Goal: Task Accomplishment & Management: Manage account settings

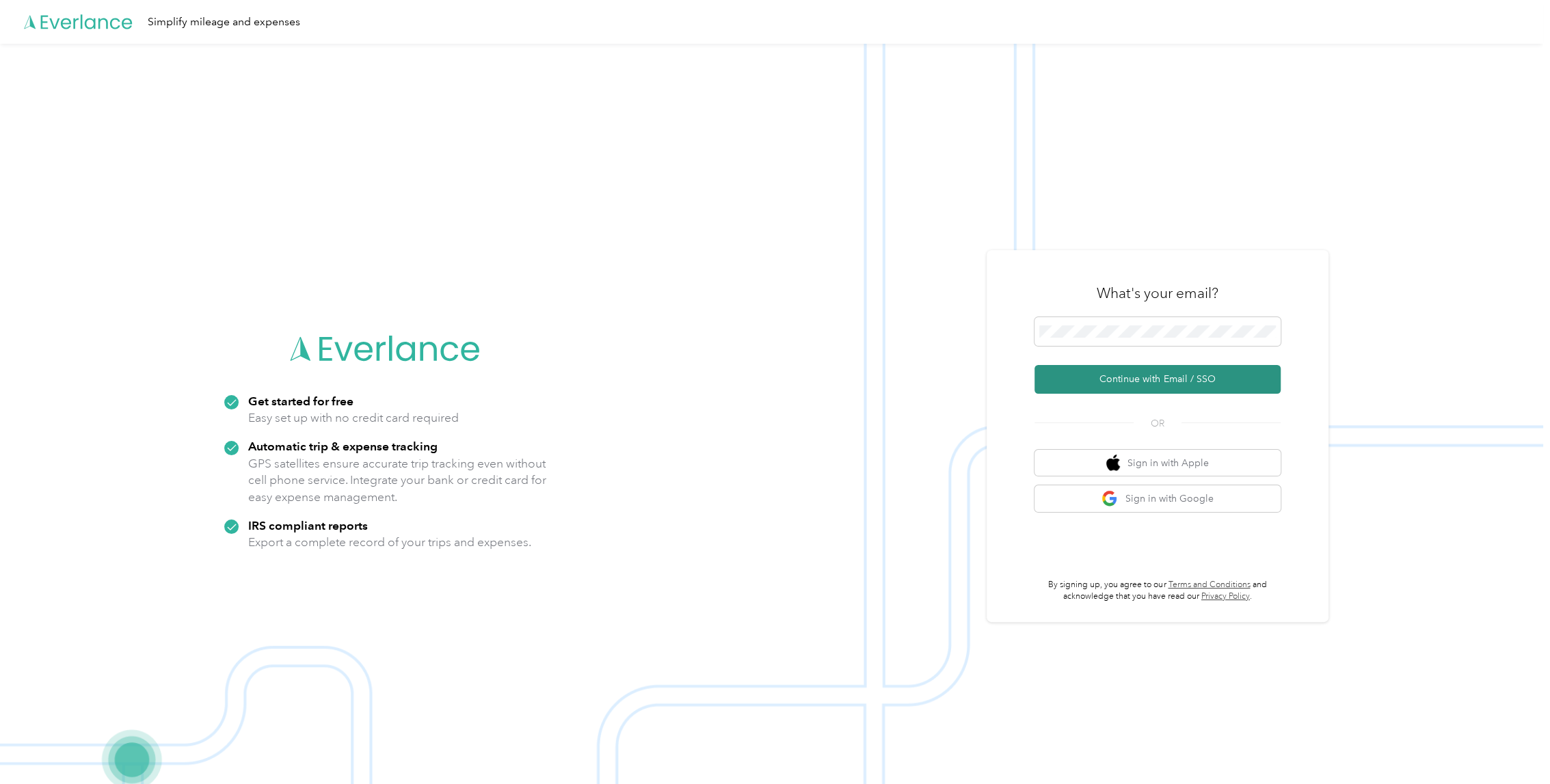
click at [1166, 378] on button "Continue with Email / SSO" at bounding box center [1157, 379] width 246 height 29
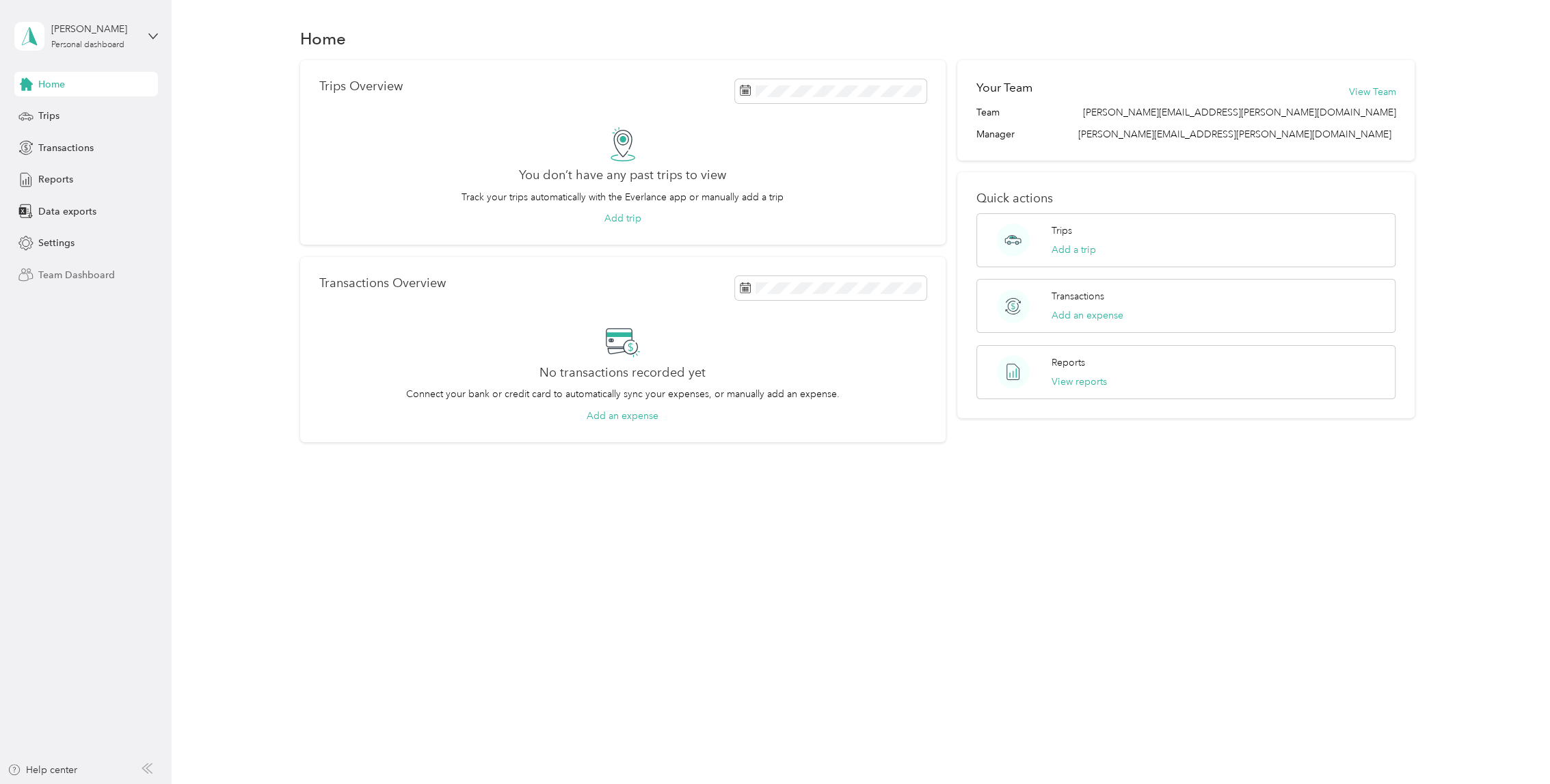
click at [81, 270] on span "Team Dashboard" at bounding box center [76, 275] width 76 height 14
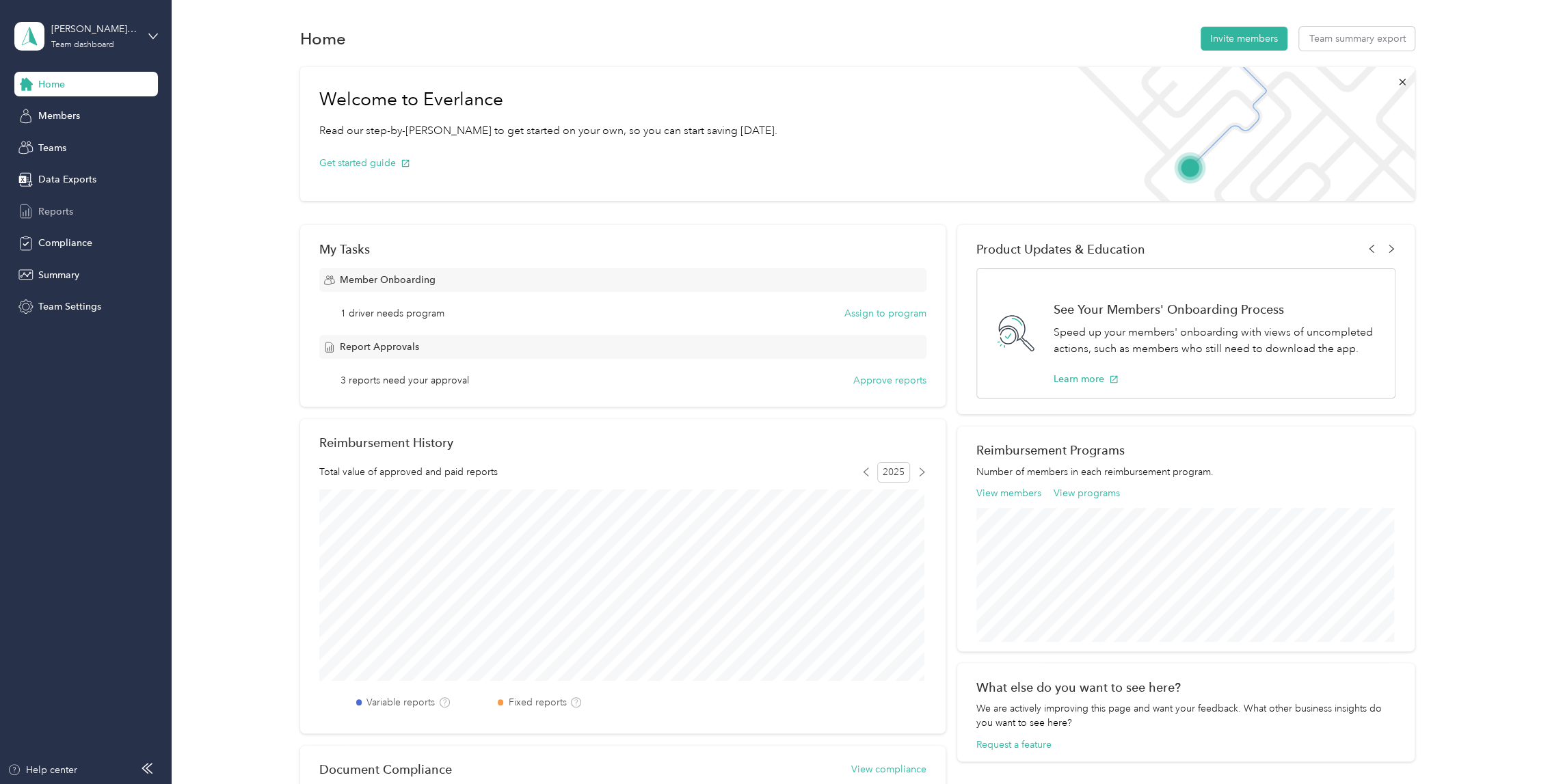
click at [79, 214] on div "Reports" at bounding box center [85, 211] width 144 height 25
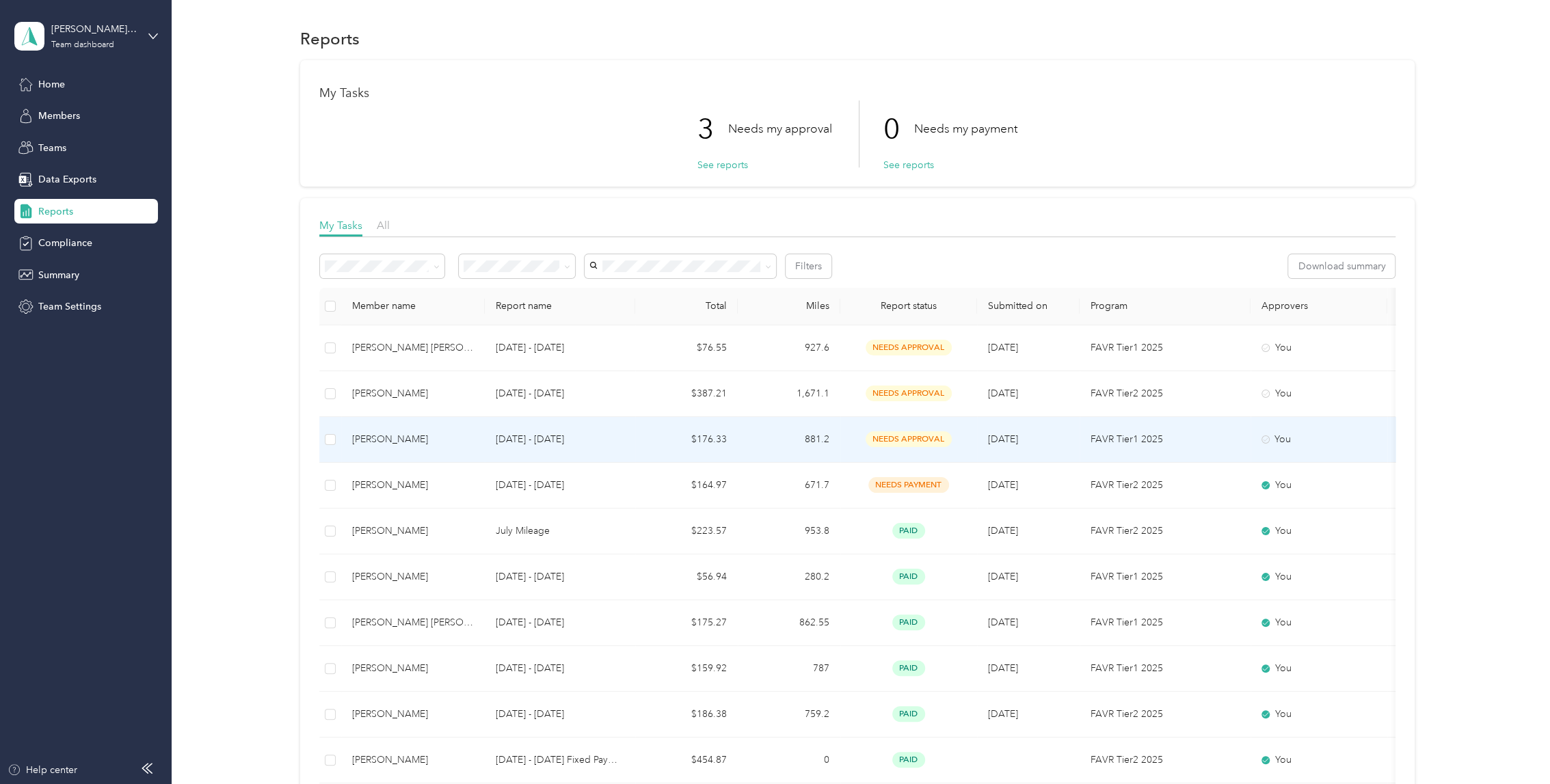
click at [649, 433] on td "$176.33" at bounding box center [686, 439] width 102 height 46
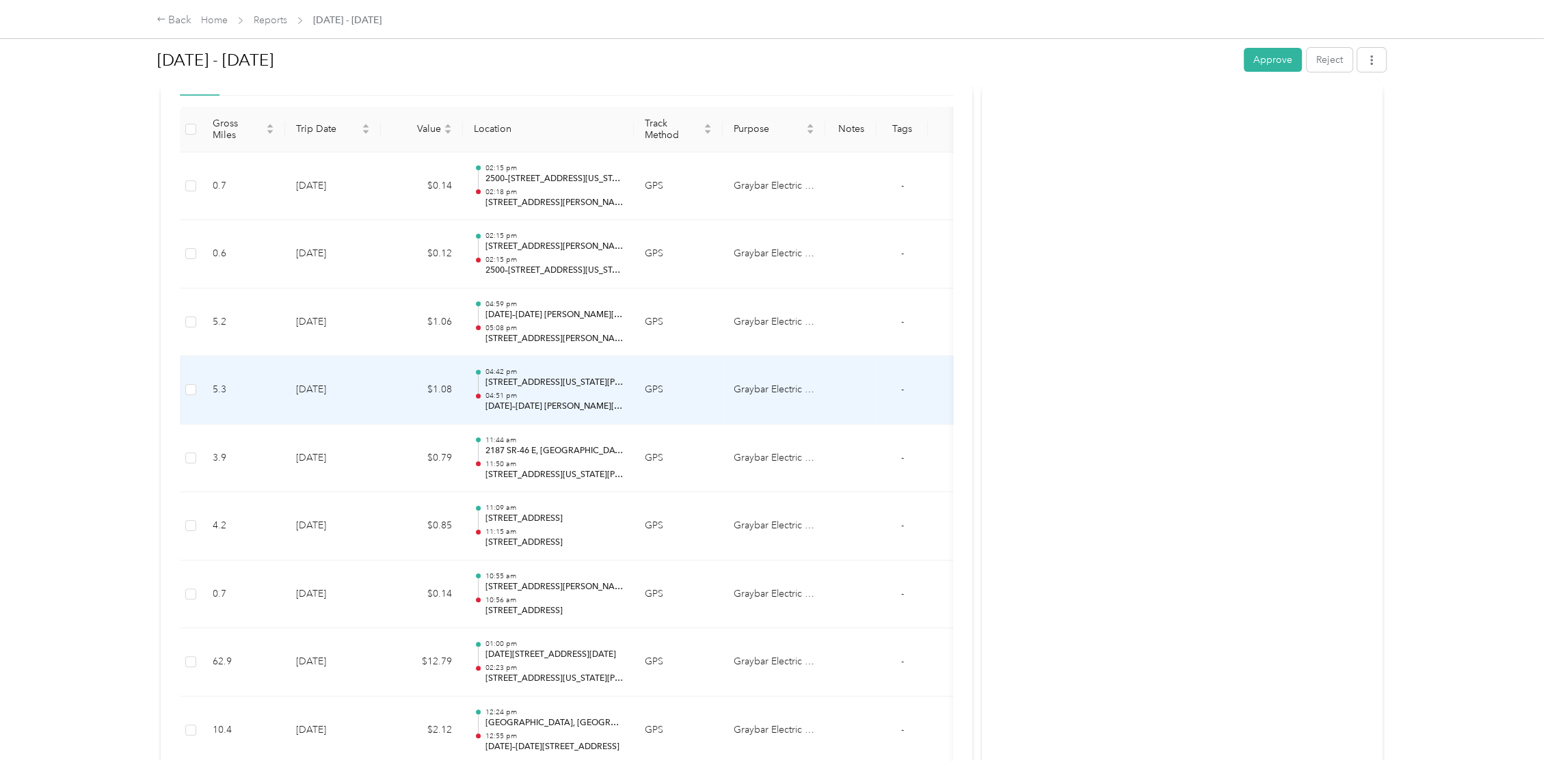
scroll to position [342, 0]
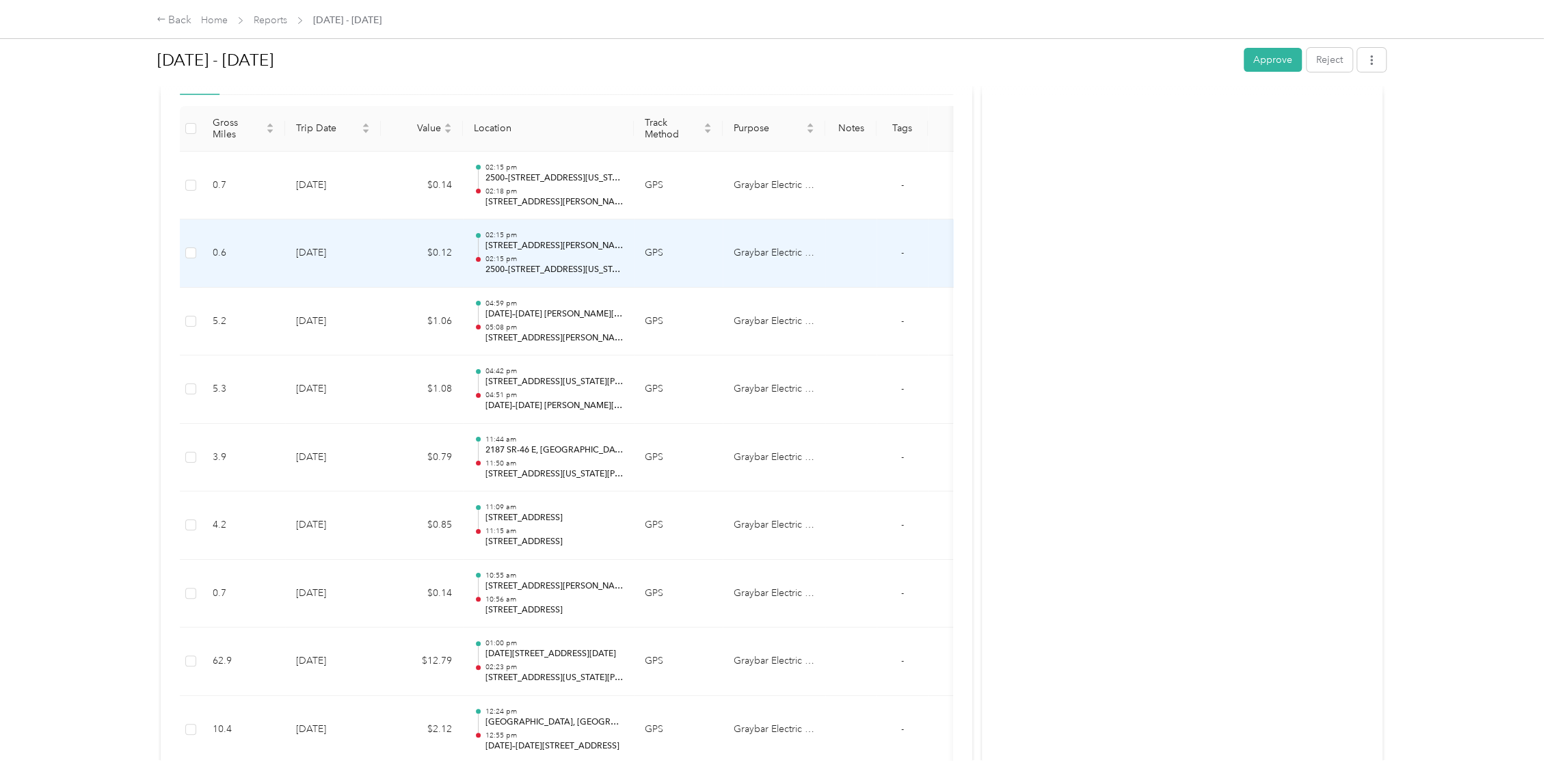
click at [397, 235] on td "$0.12" at bounding box center [421, 254] width 82 height 69
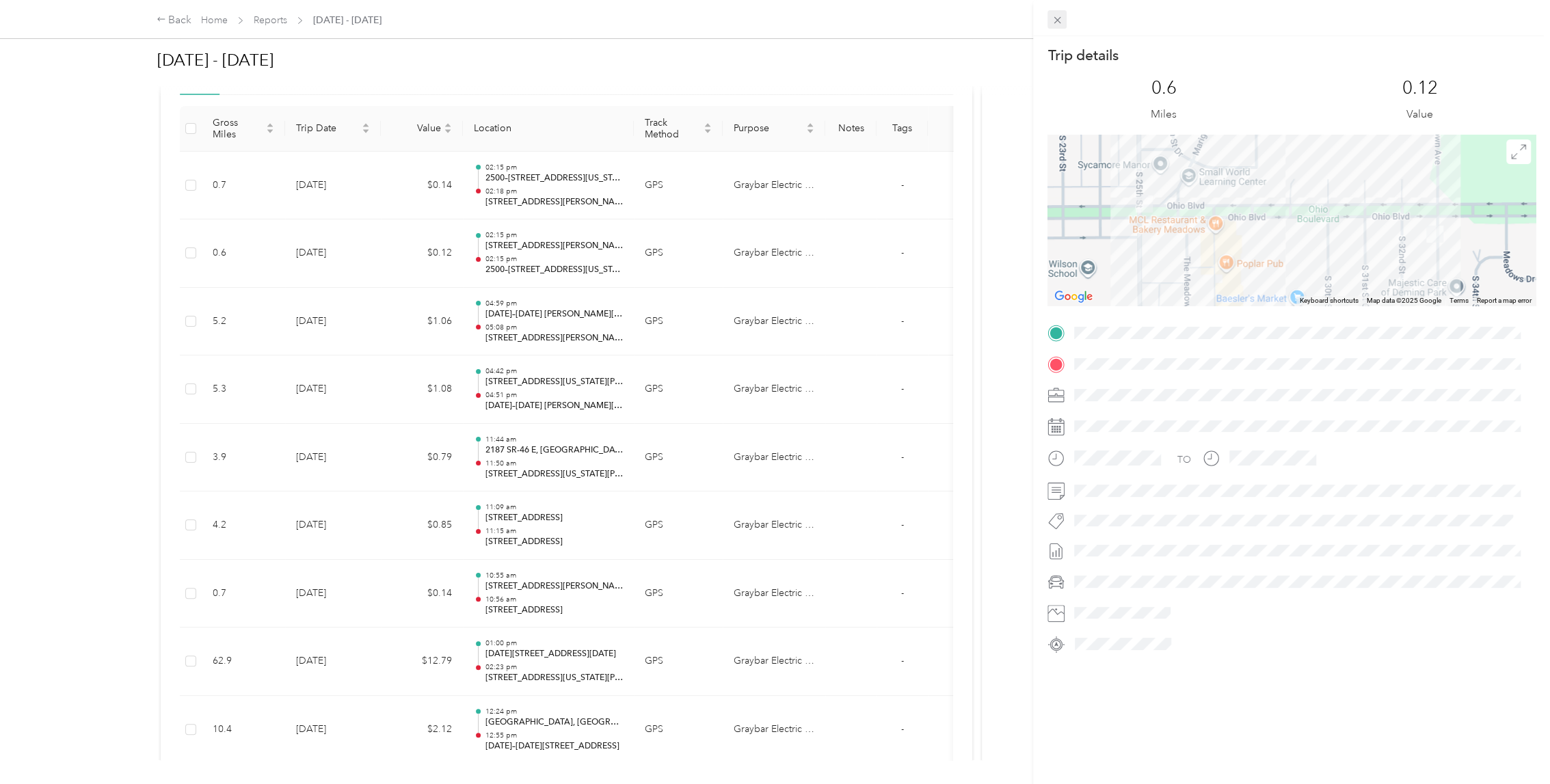
click at [1058, 20] on icon at bounding box center [1057, 20] width 12 height 12
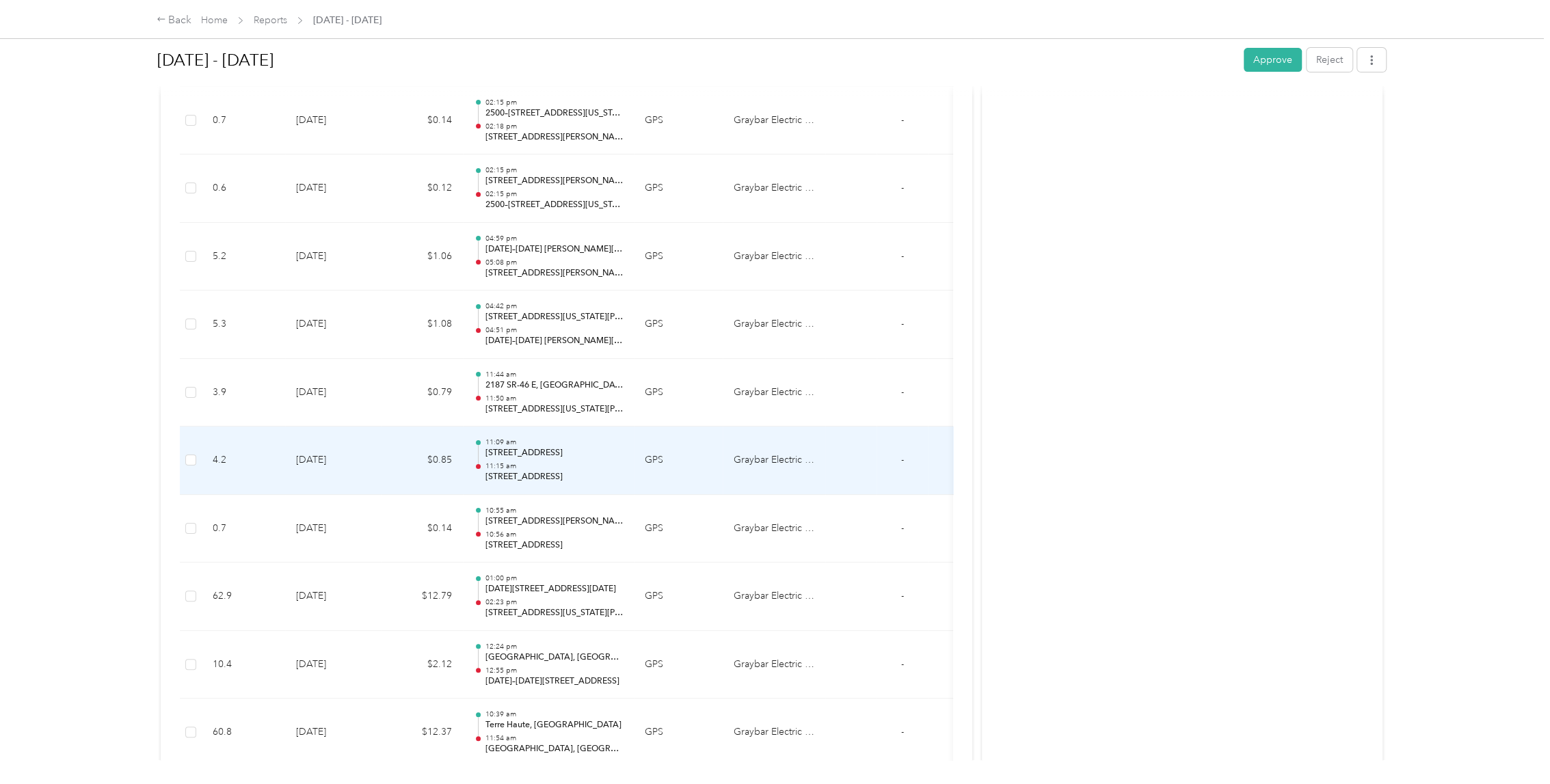
scroll to position [684, 0]
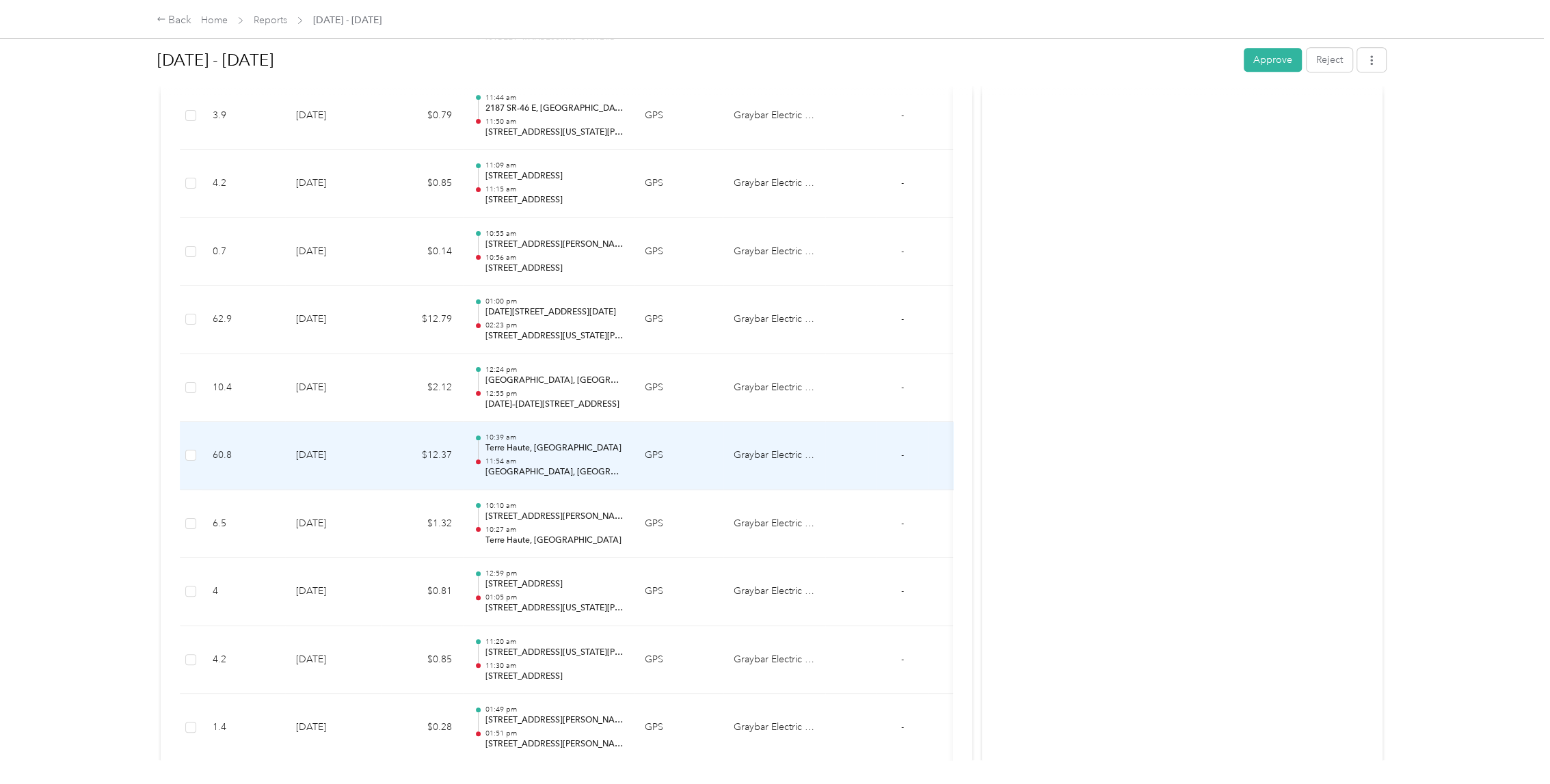
click at [570, 458] on p "11:54 am" at bounding box center [554, 462] width 138 height 10
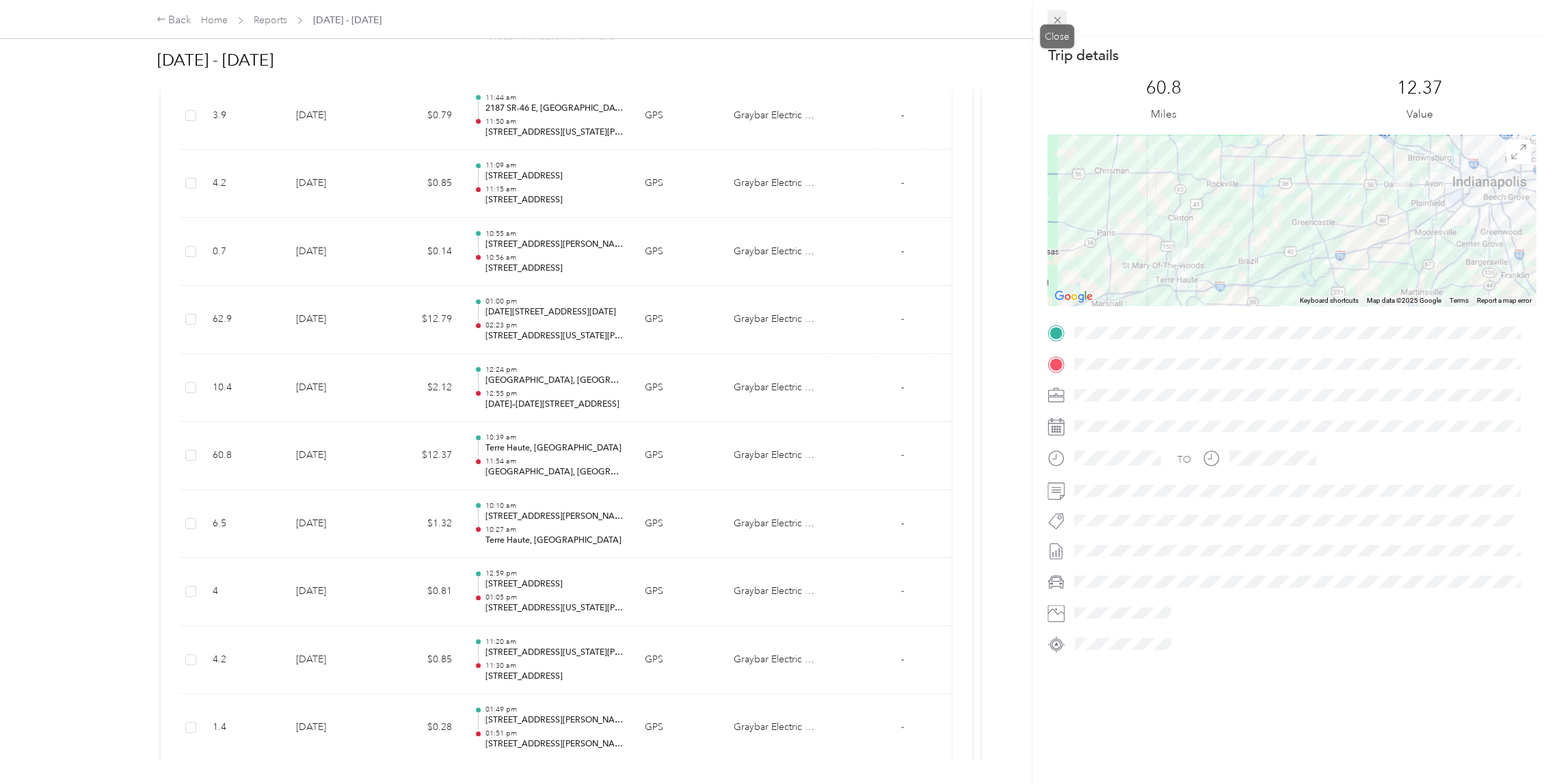
click at [1060, 18] on icon at bounding box center [1057, 20] width 12 height 12
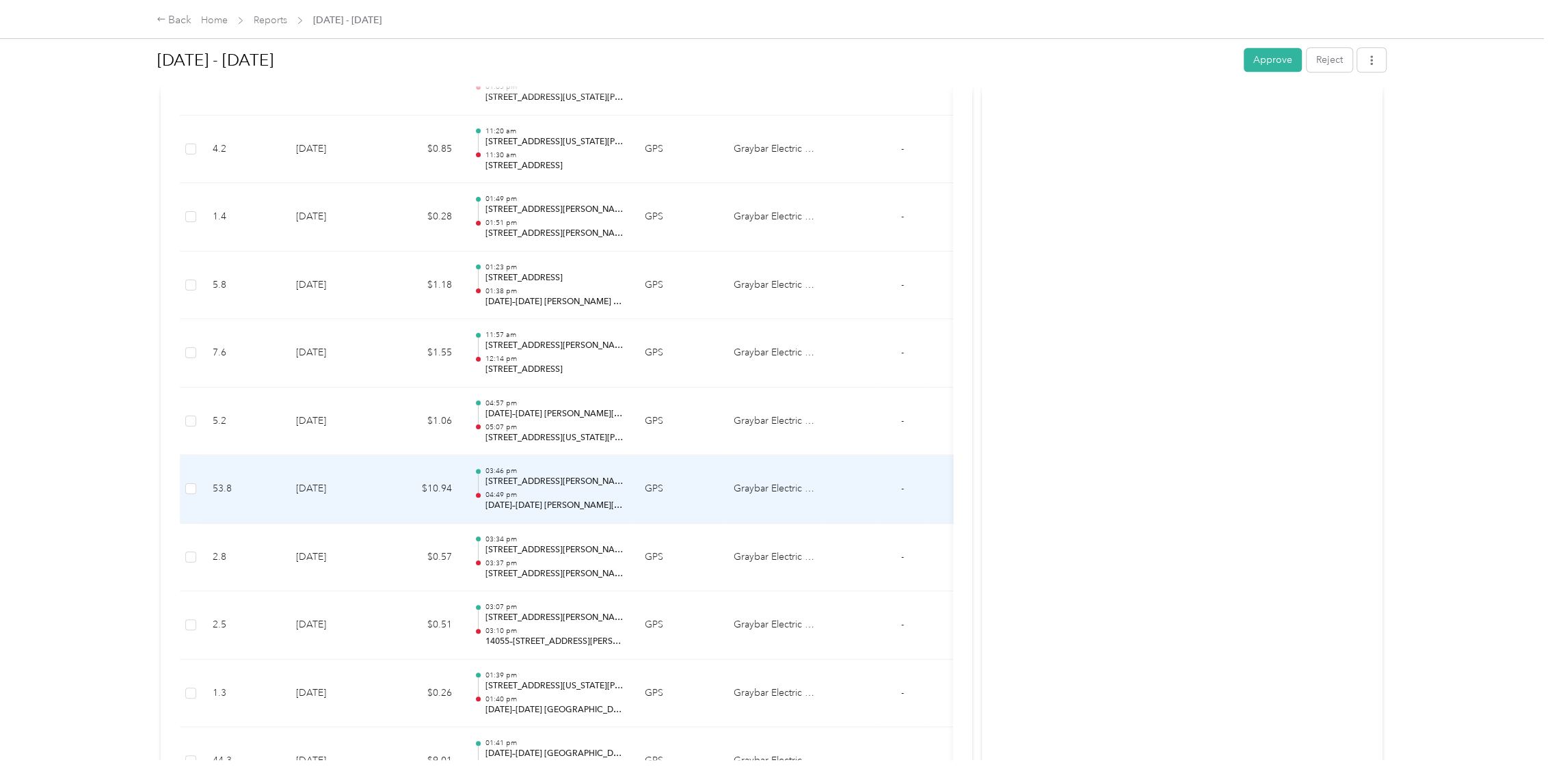
scroll to position [1230, 0]
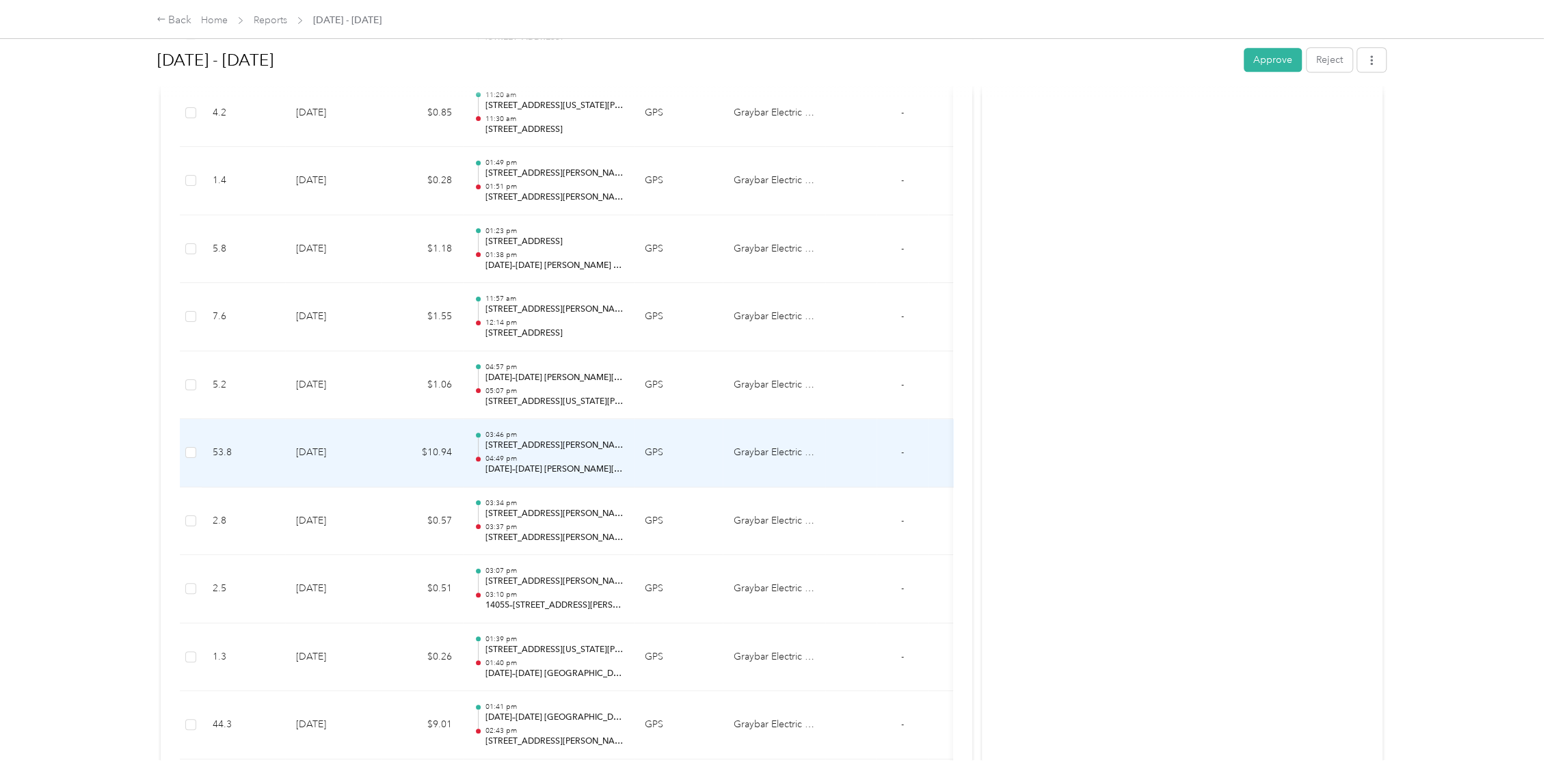
click at [568, 454] on p "04:49 pm" at bounding box center [554, 459] width 138 height 10
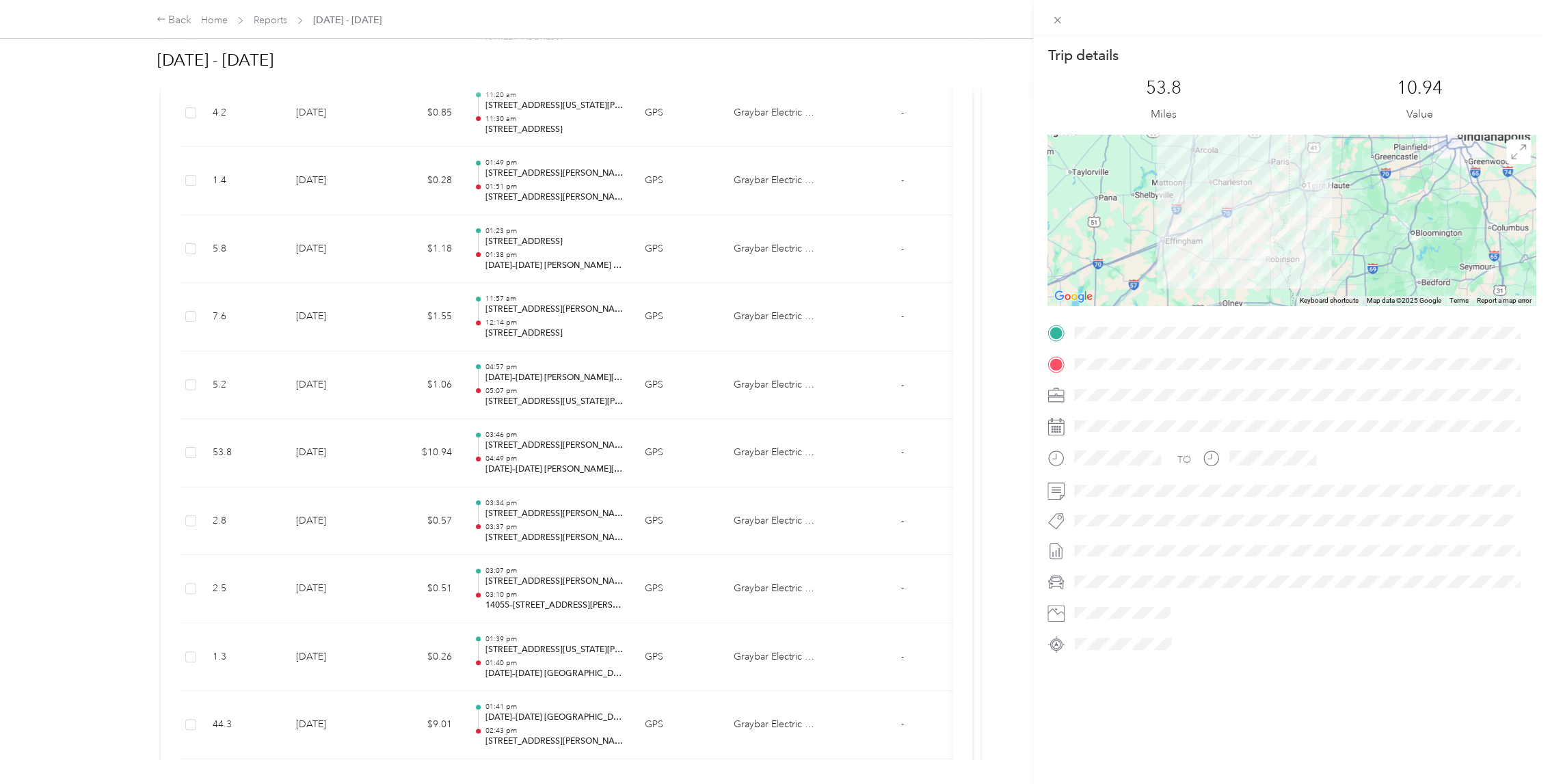
click at [1429, 422] on div at bounding box center [1302, 426] width 466 height 22
click at [0, 422] on div "Trip details This trip cannot be edited because it is either under review, appr…" at bounding box center [775, 392] width 1550 height 784
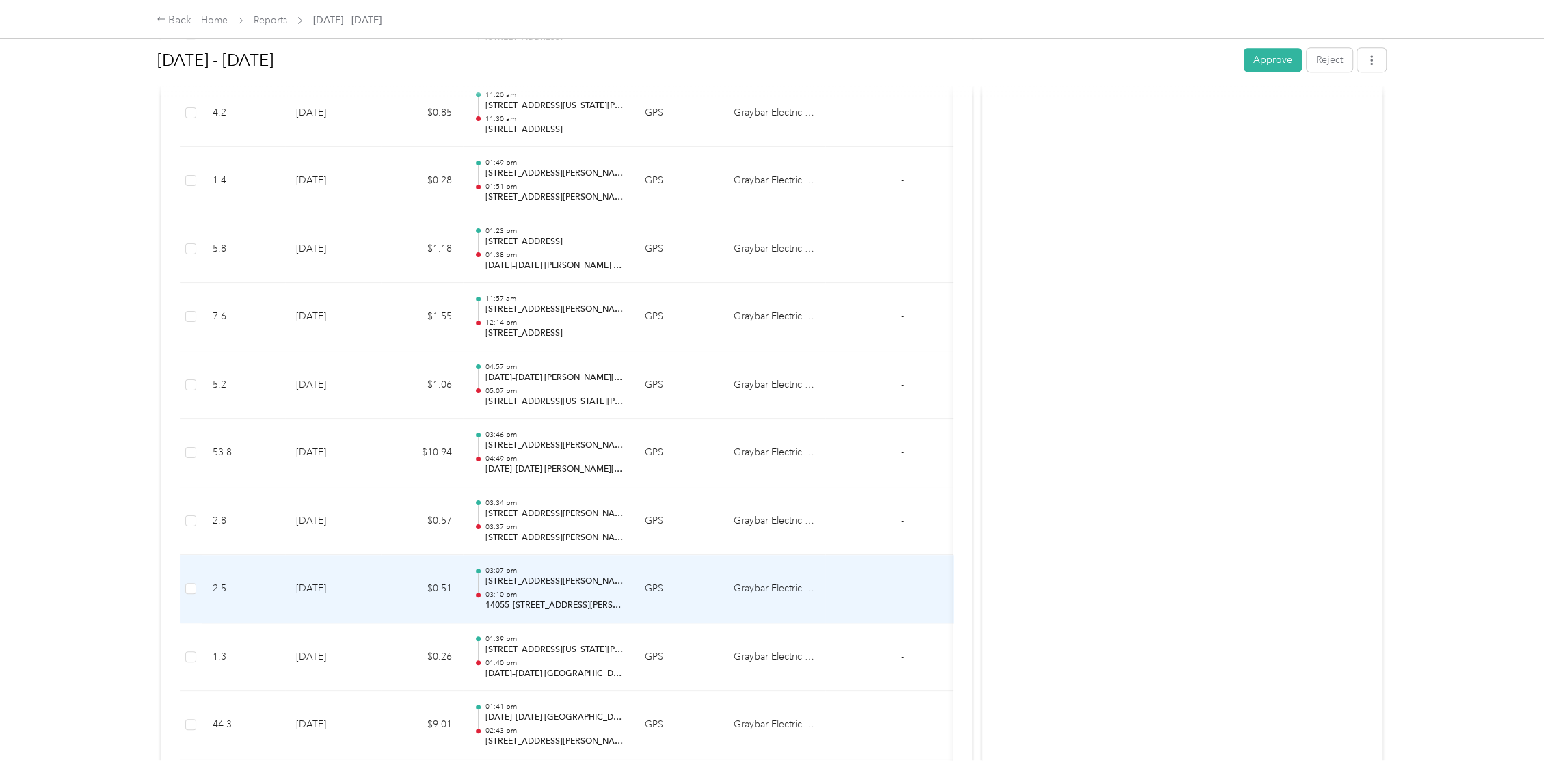
click at [608, 597] on p "03:10 pm" at bounding box center [554, 595] width 138 height 10
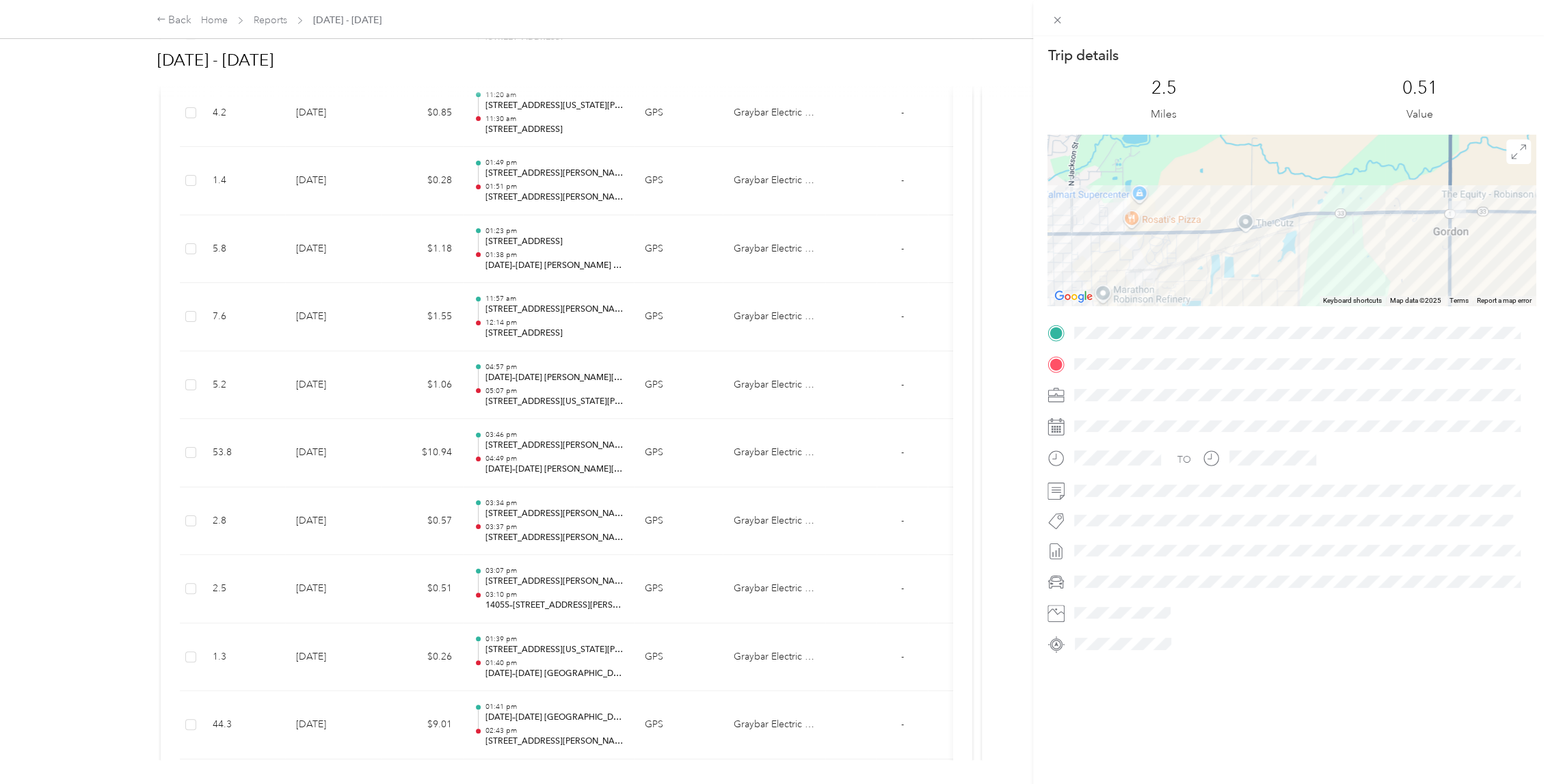
click at [55, 504] on div "Trip details This trip cannot be edited because it is either under review, appr…" at bounding box center [775, 392] width 1550 height 784
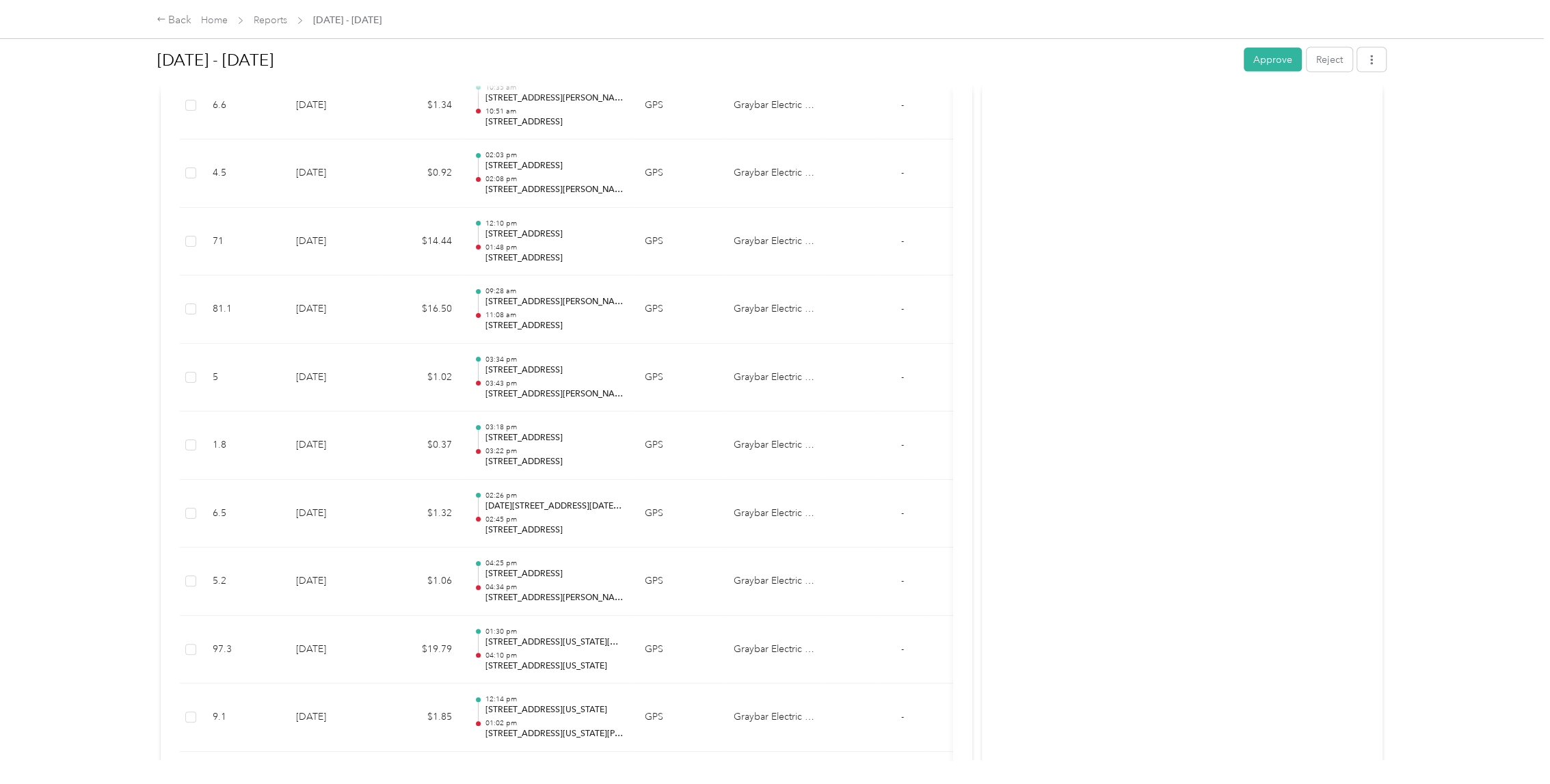
scroll to position [3038, 0]
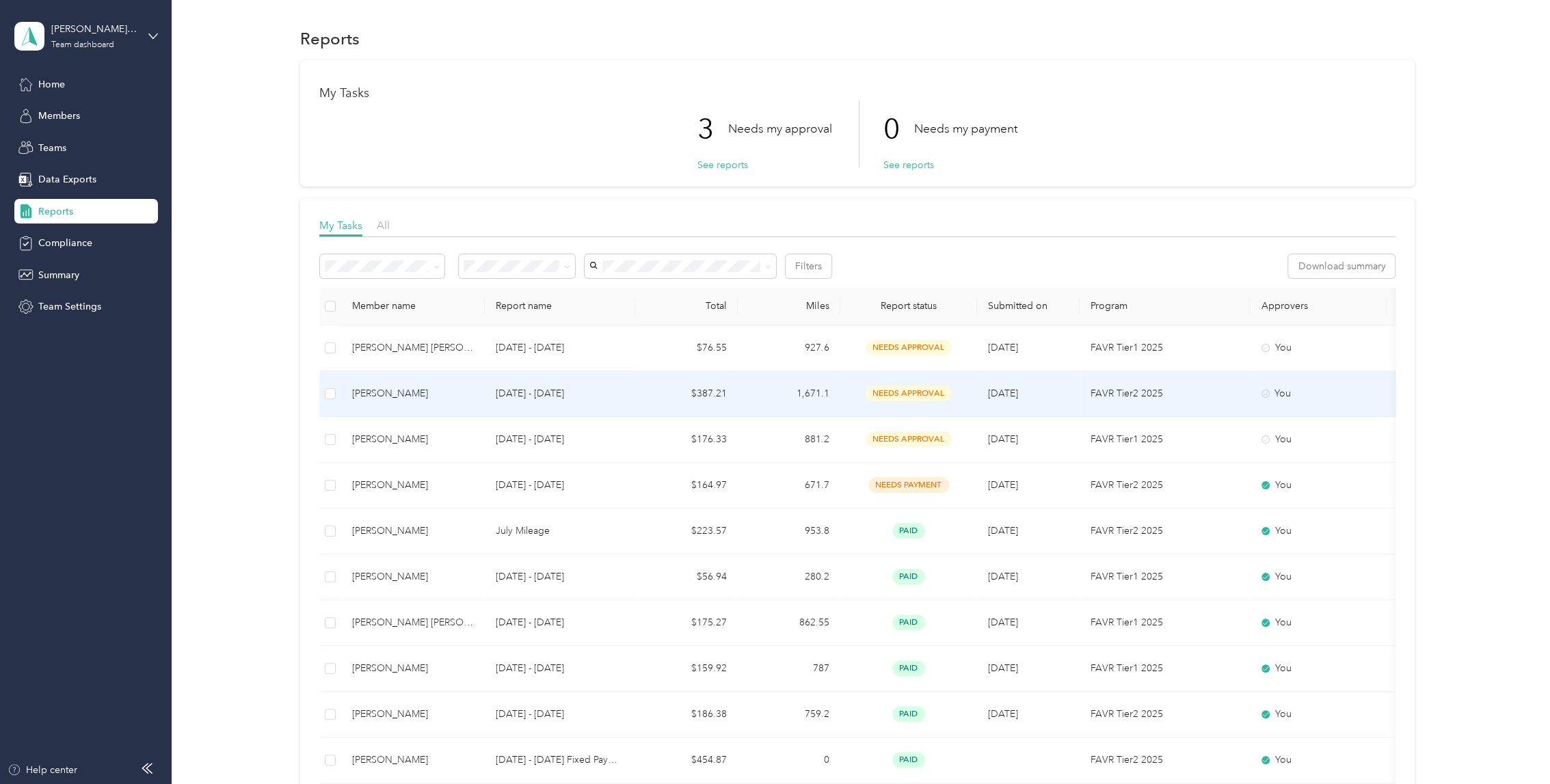
click at [660, 380] on td "$387.21" at bounding box center [686, 394] width 102 height 46
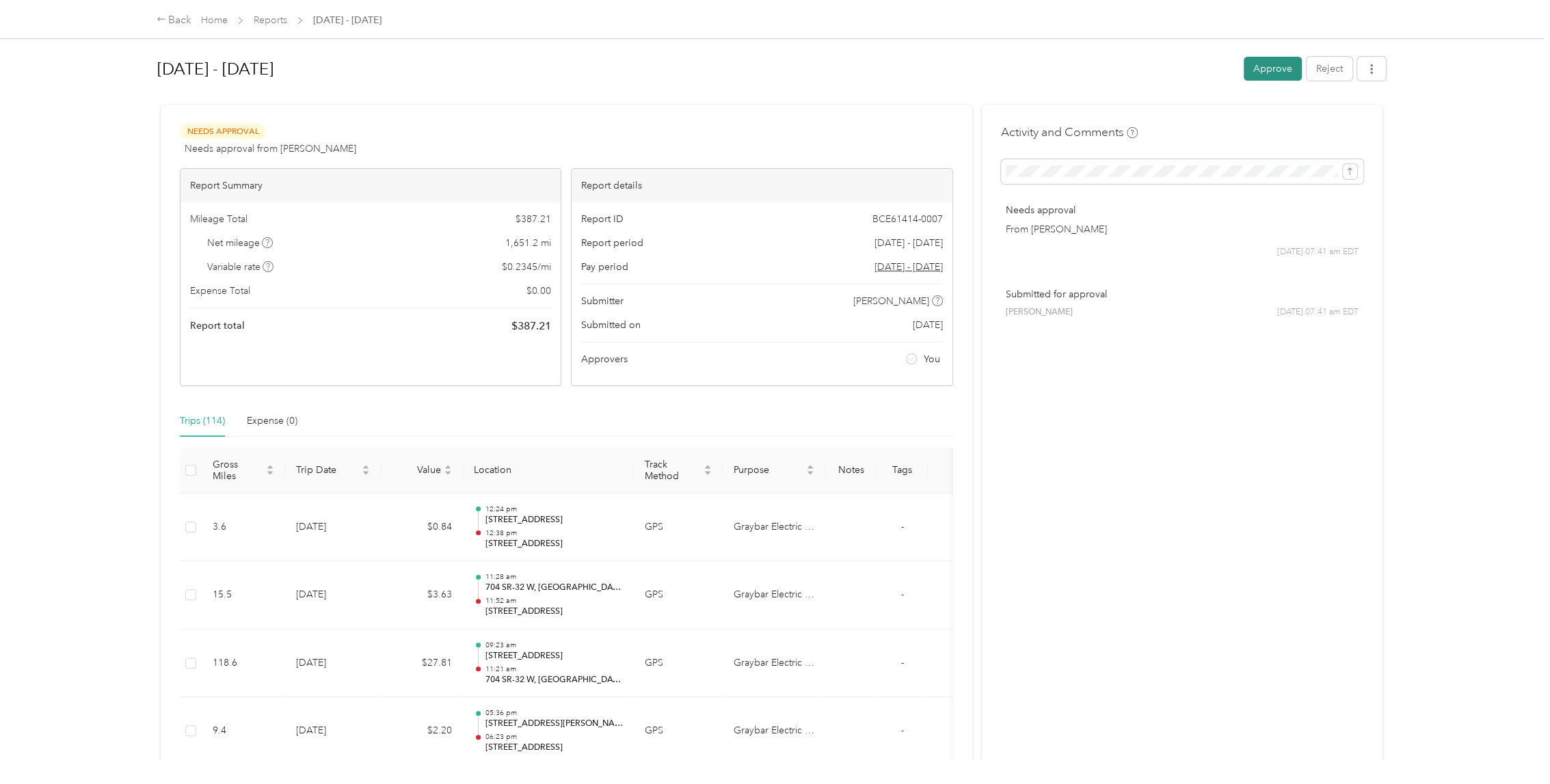
click at [1284, 73] on button "Approve" at bounding box center [1273, 69] width 58 height 24
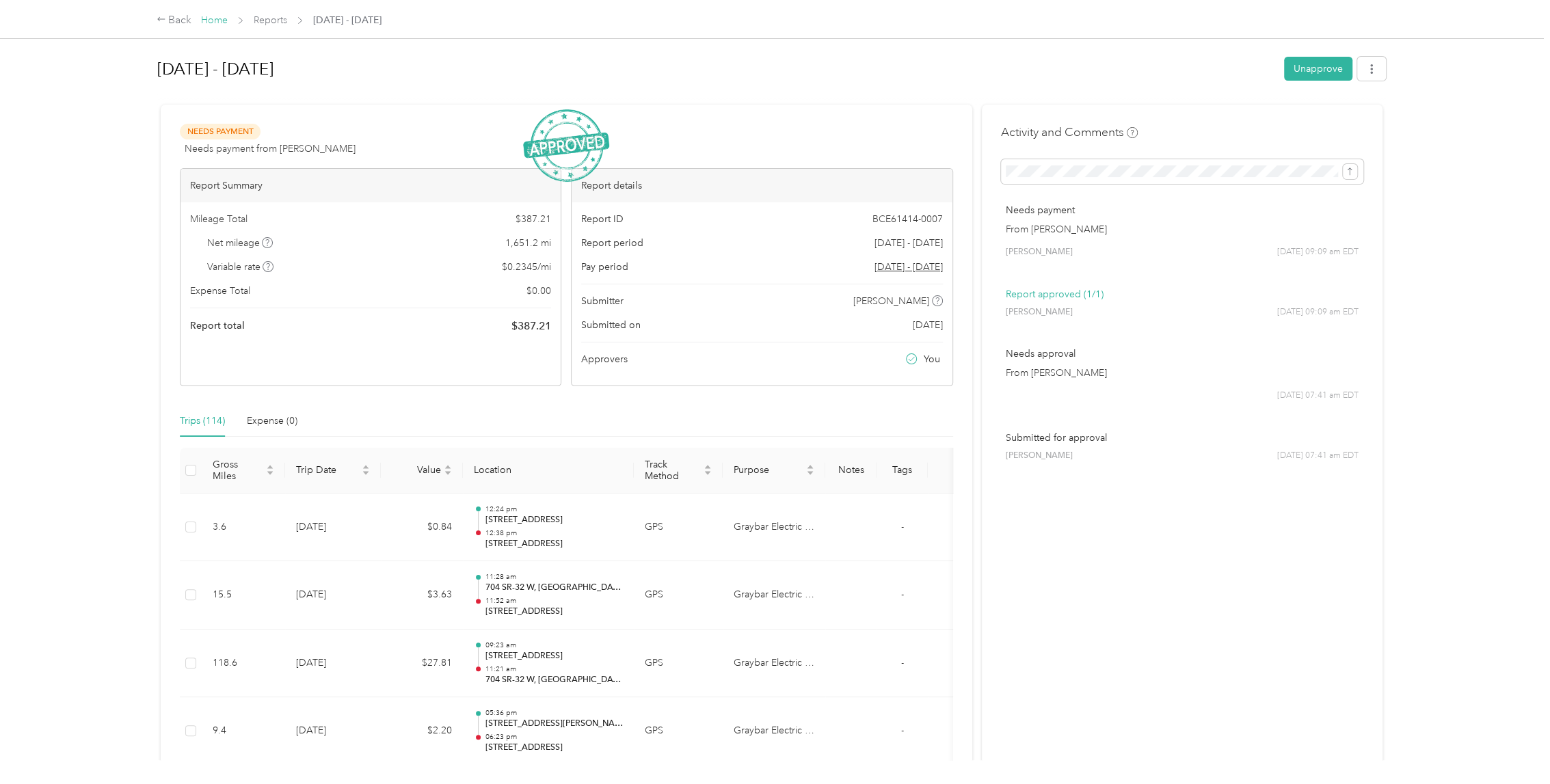
click at [216, 21] on link "Home" at bounding box center [214, 20] width 27 height 12
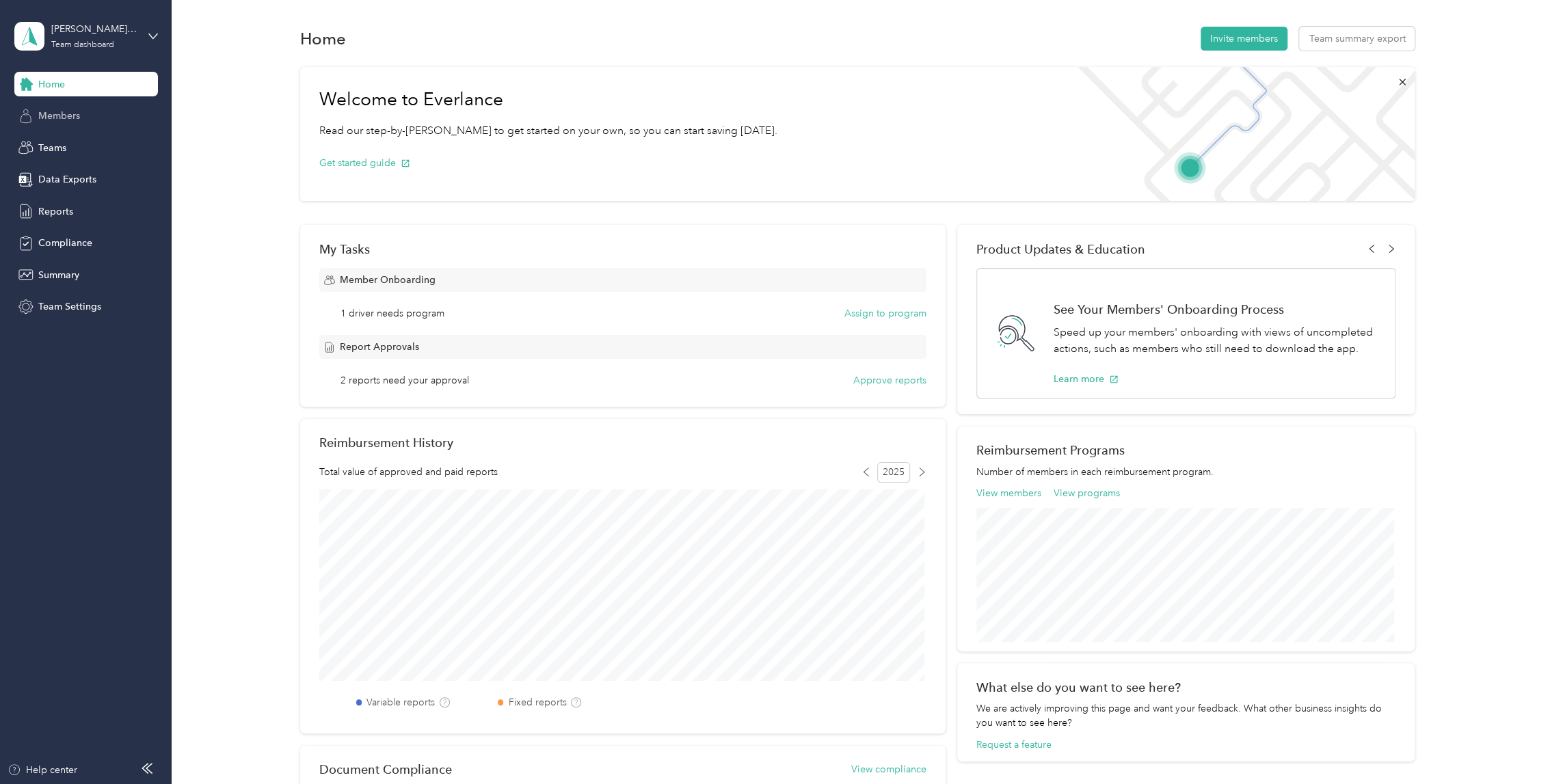
click at [97, 104] on div "Members" at bounding box center [85, 116] width 144 height 25
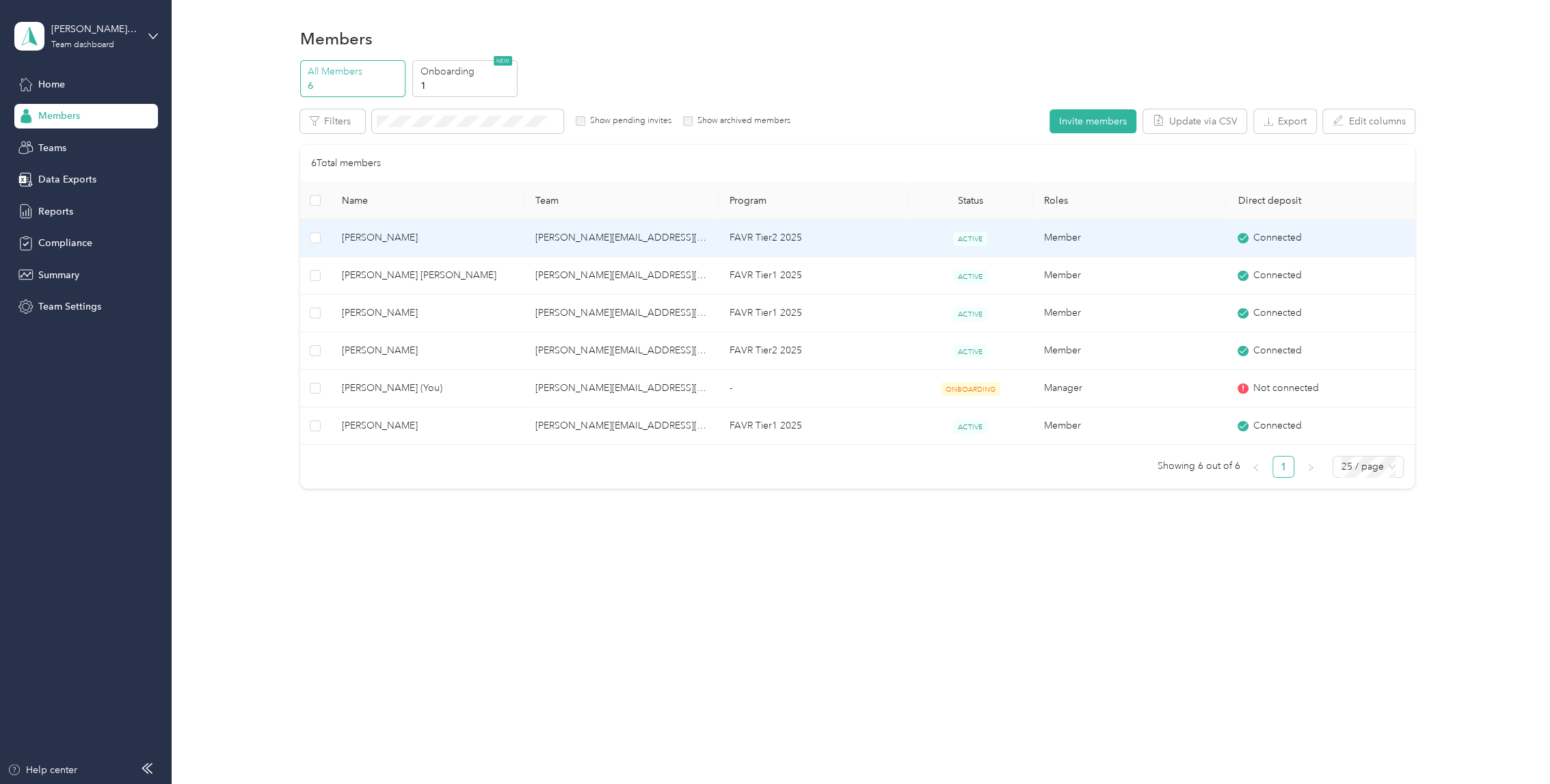
click at [401, 242] on span "[PERSON_NAME]" at bounding box center [427, 238] width 172 height 15
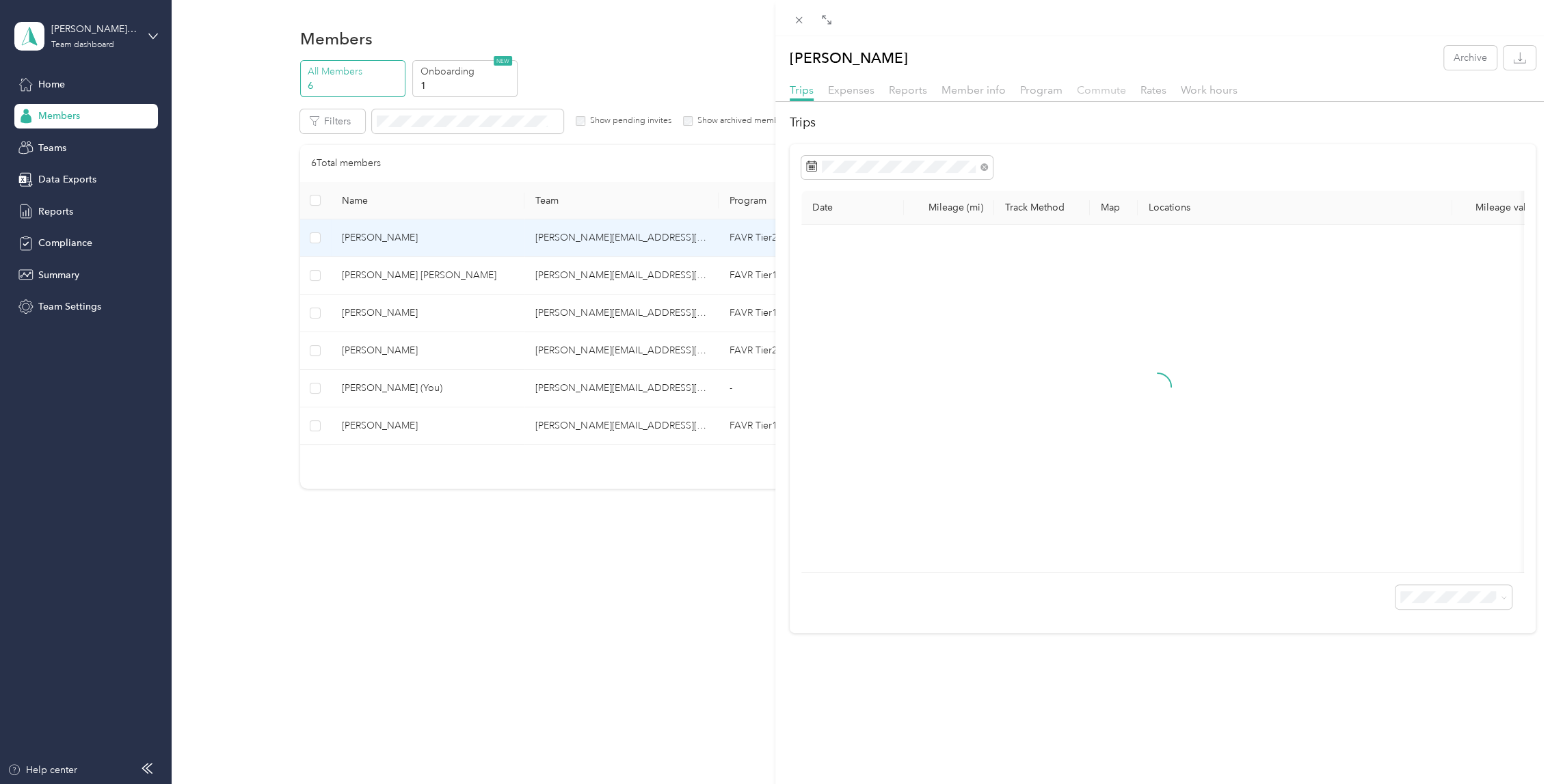
click at [1104, 90] on span "Commute" at bounding box center [1102, 90] width 49 height 13
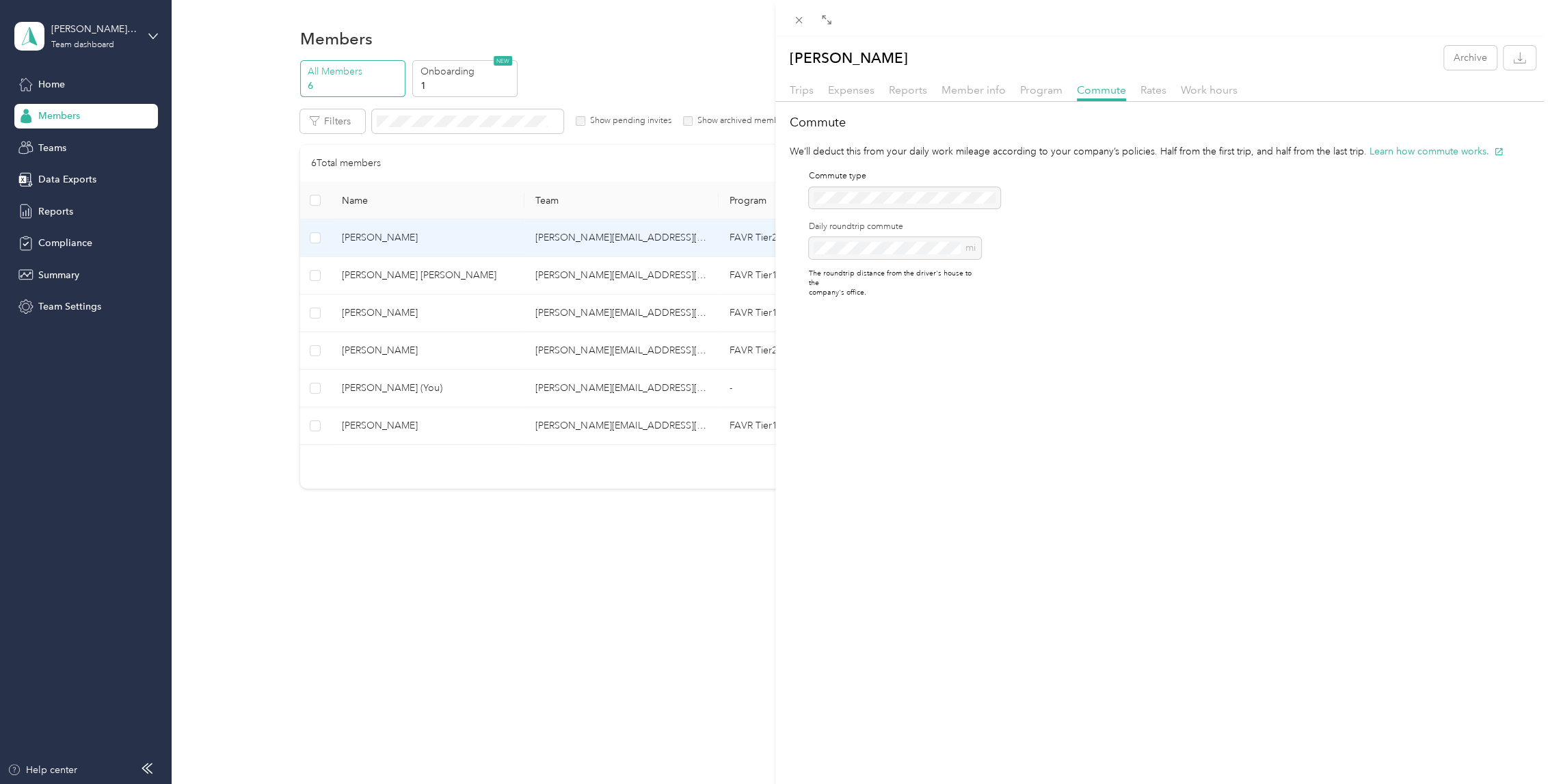
click at [877, 247] on div "mi" at bounding box center [895, 248] width 172 height 22
click at [633, 165] on div "[PERSON_NAME] Archive Trips Expenses Reports Member info Program Commute Rates …" at bounding box center [775, 392] width 1550 height 784
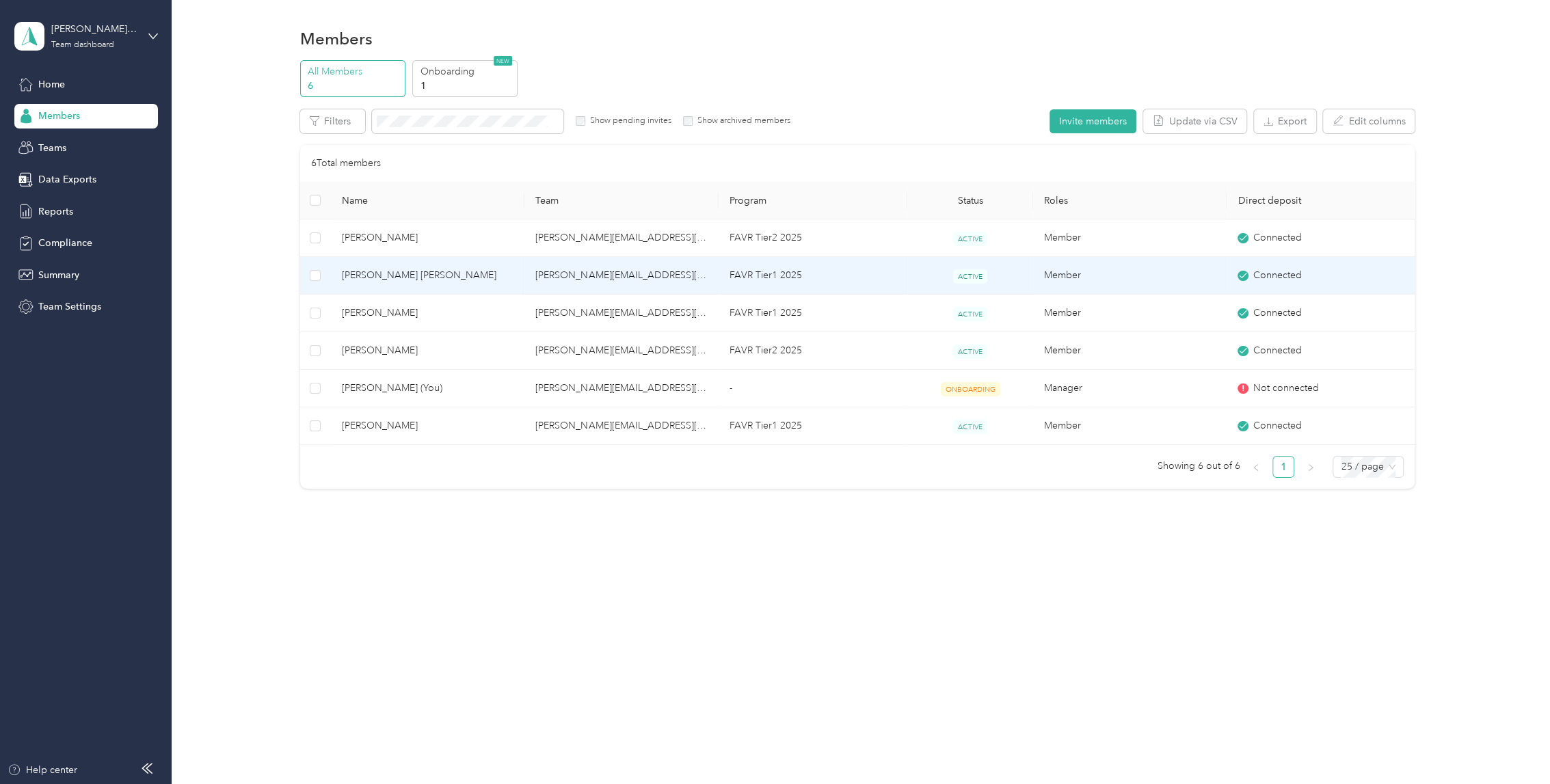
click at [351, 280] on span "[PERSON_NAME] [PERSON_NAME]" at bounding box center [427, 275] width 172 height 15
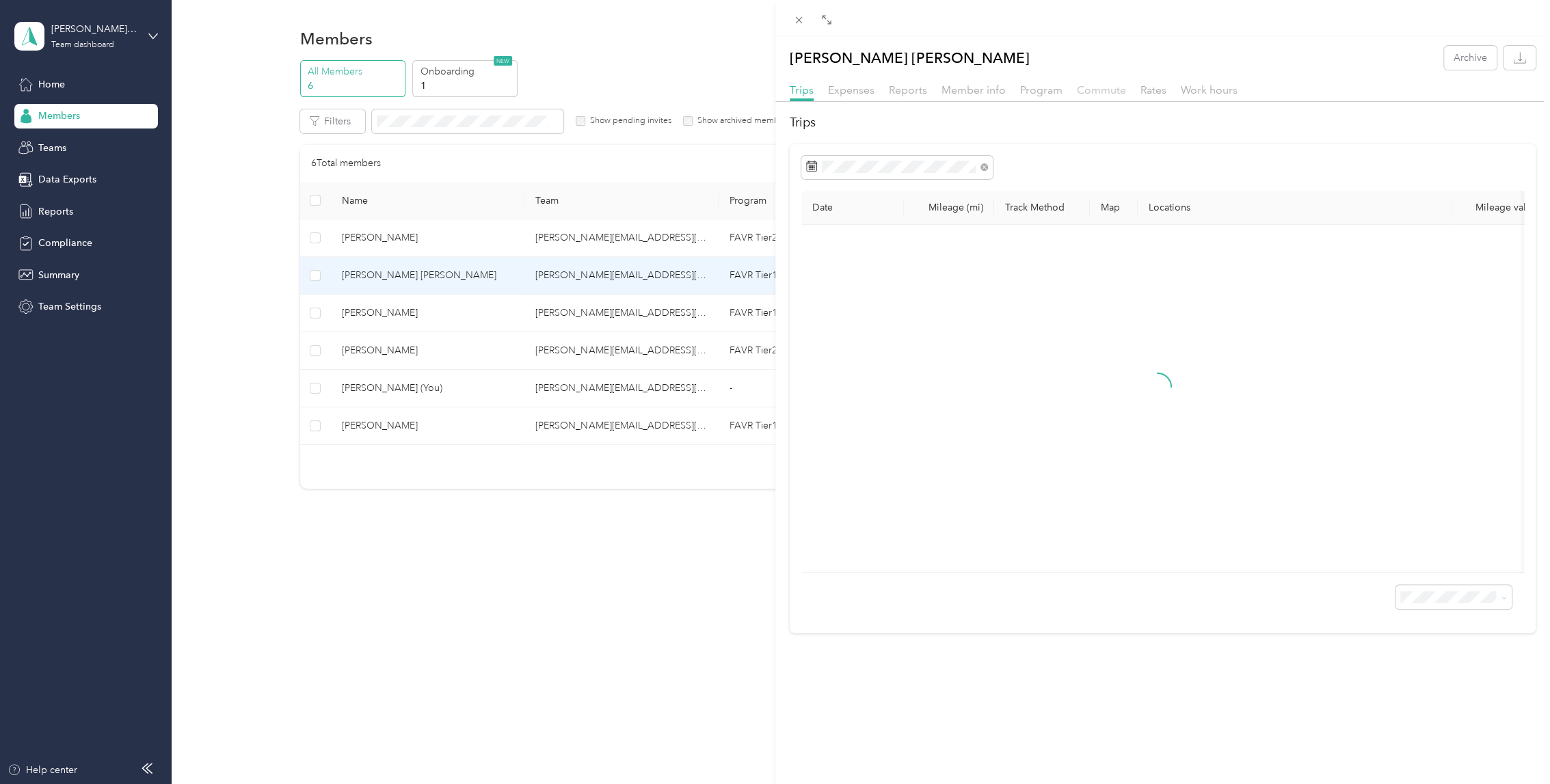
click at [1085, 85] on span "Commute" at bounding box center [1102, 90] width 49 height 13
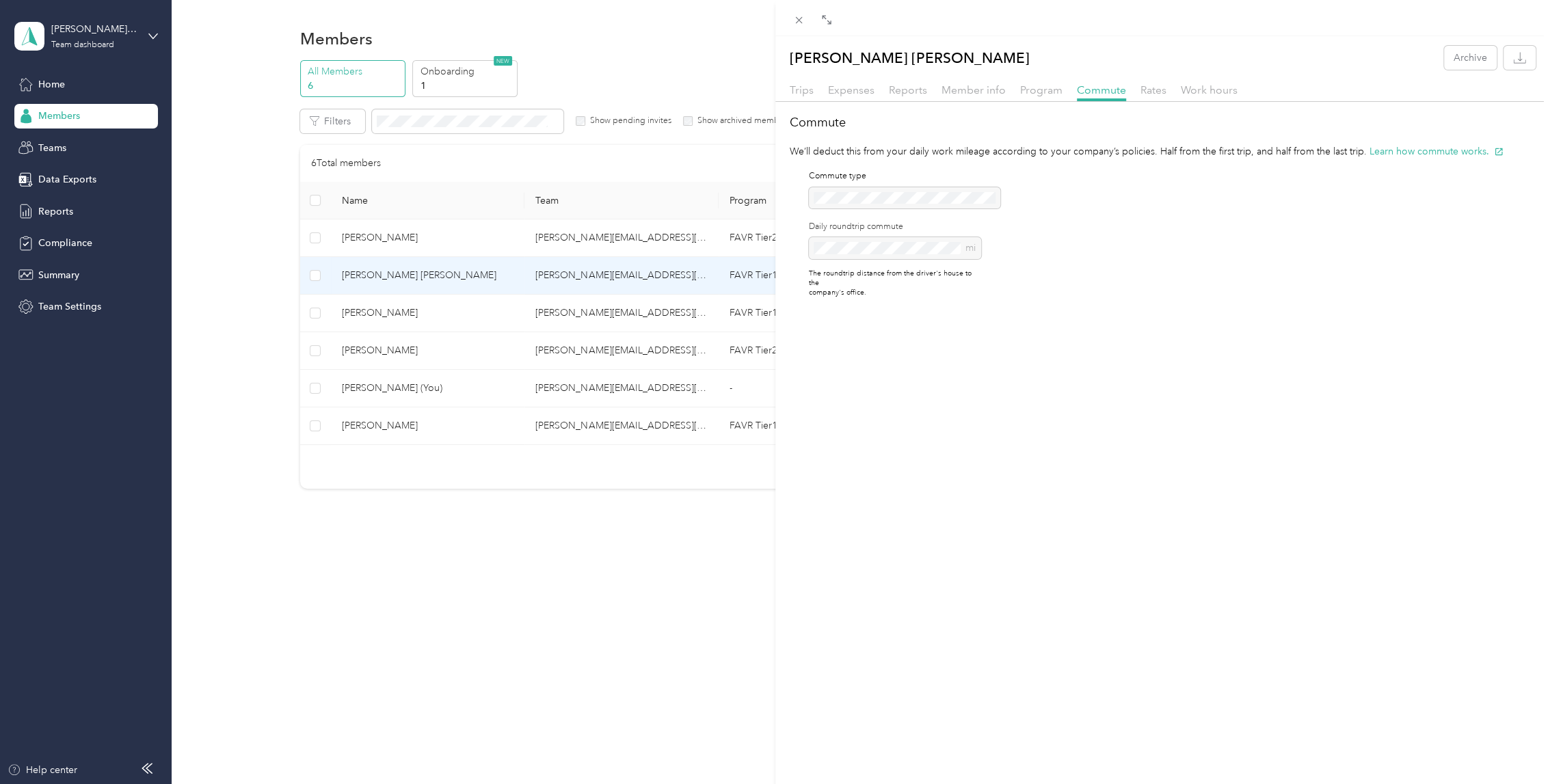
click at [519, 312] on div "[PERSON_NAME] [PERSON_NAME] Archive Trips Expenses Reports Member info Program …" at bounding box center [775, 392] width 1550 height 784
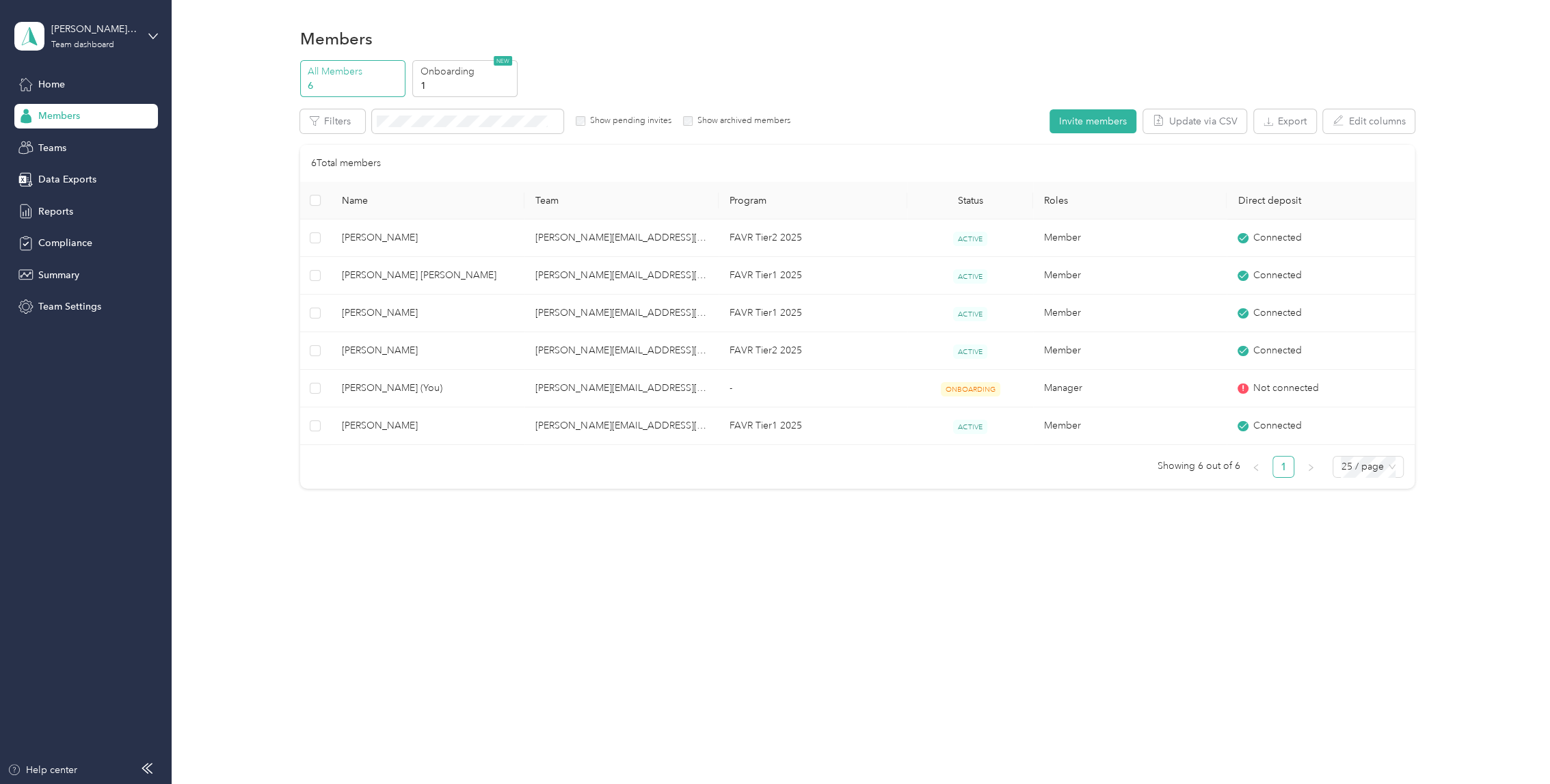
click at [519, 312] on div at bounding box center [775, 392] width 1550 height 784
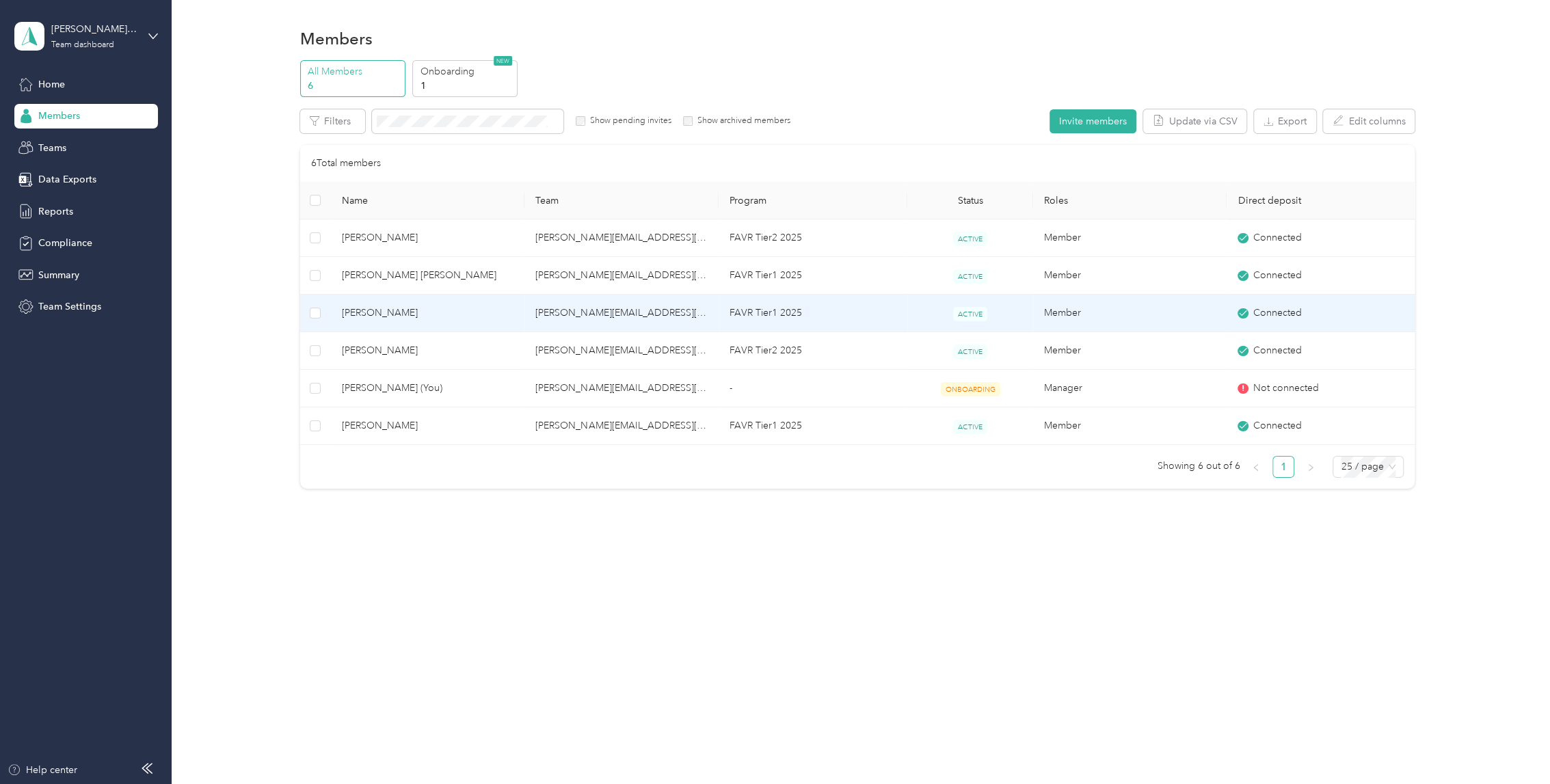
click at [522, 312] on td "[PERSON_NAME]" at bounding box center [427, 313] width 193 height 38
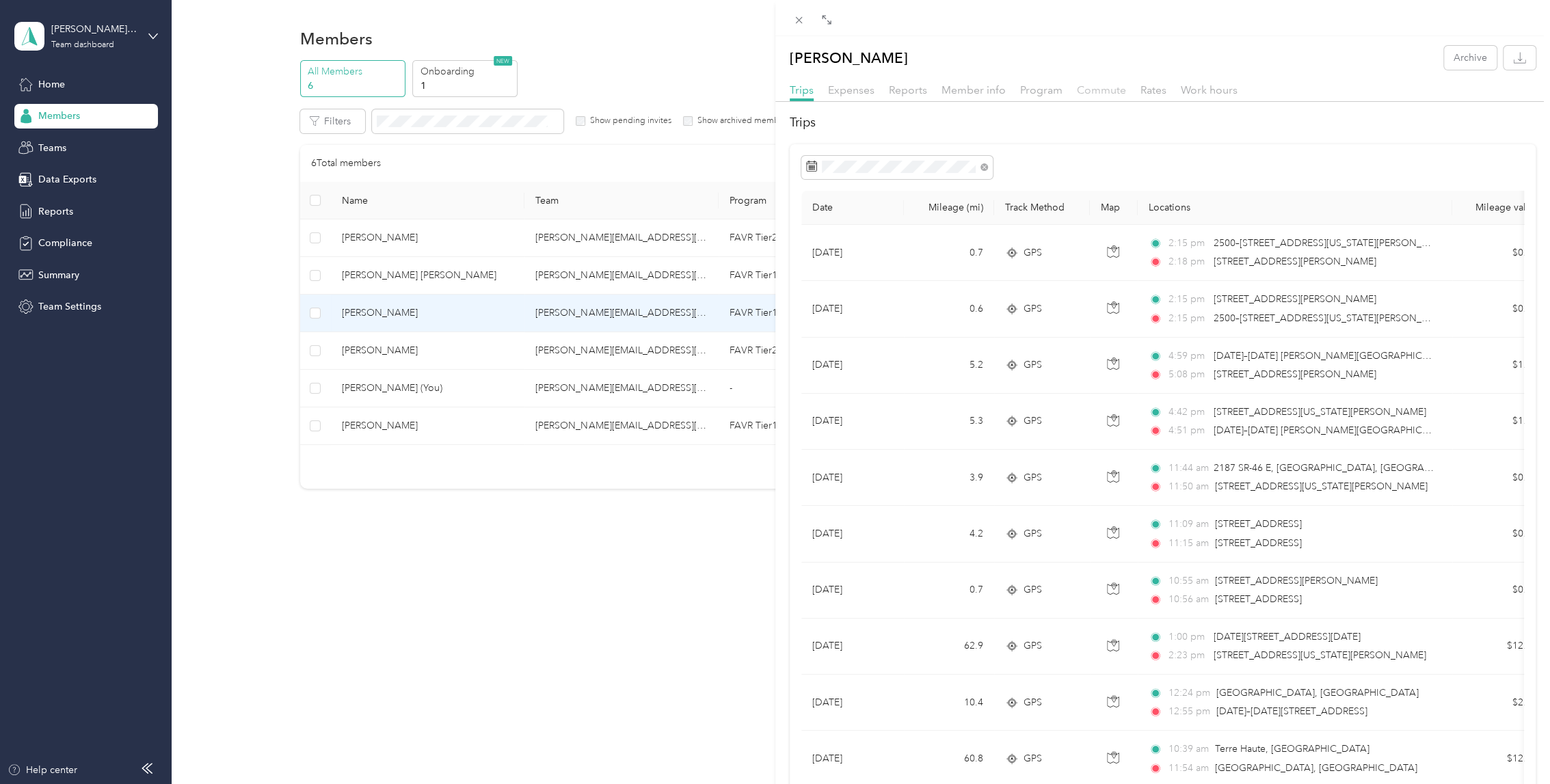
click at [1092, 87] on span "Commute" at bounding box center [1102, 90] width 49 height 13
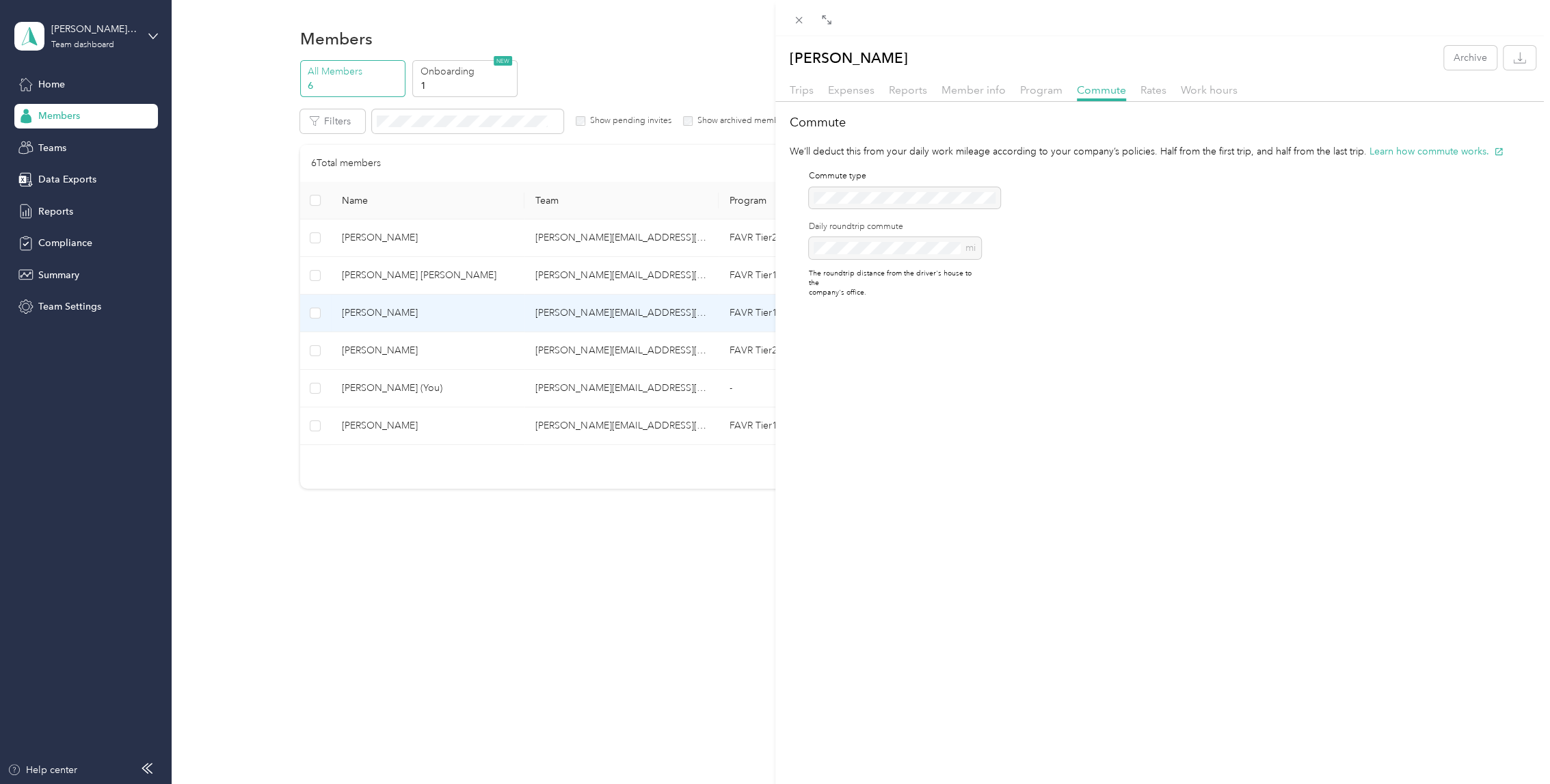
click at [638, 336] on div "[PERSON_NAME] Archive Trips Expenses Reports Member info Program Commute Rates …" at bounding box center [775, 392] width 1550 height 784
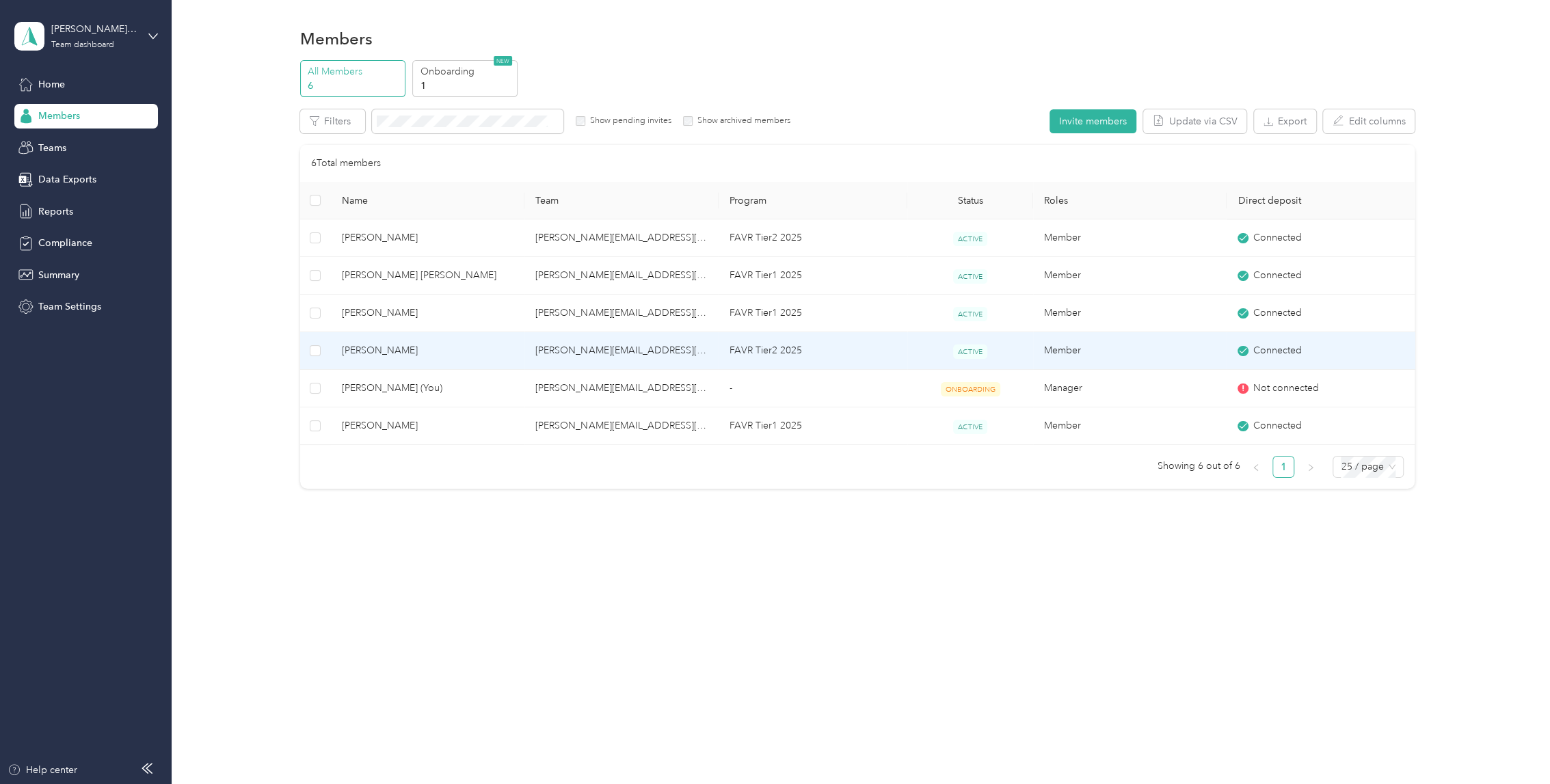
click at [514, 350] on span "[PERSON_NAME]" at bounding box center [427, 350] width 172 height 15
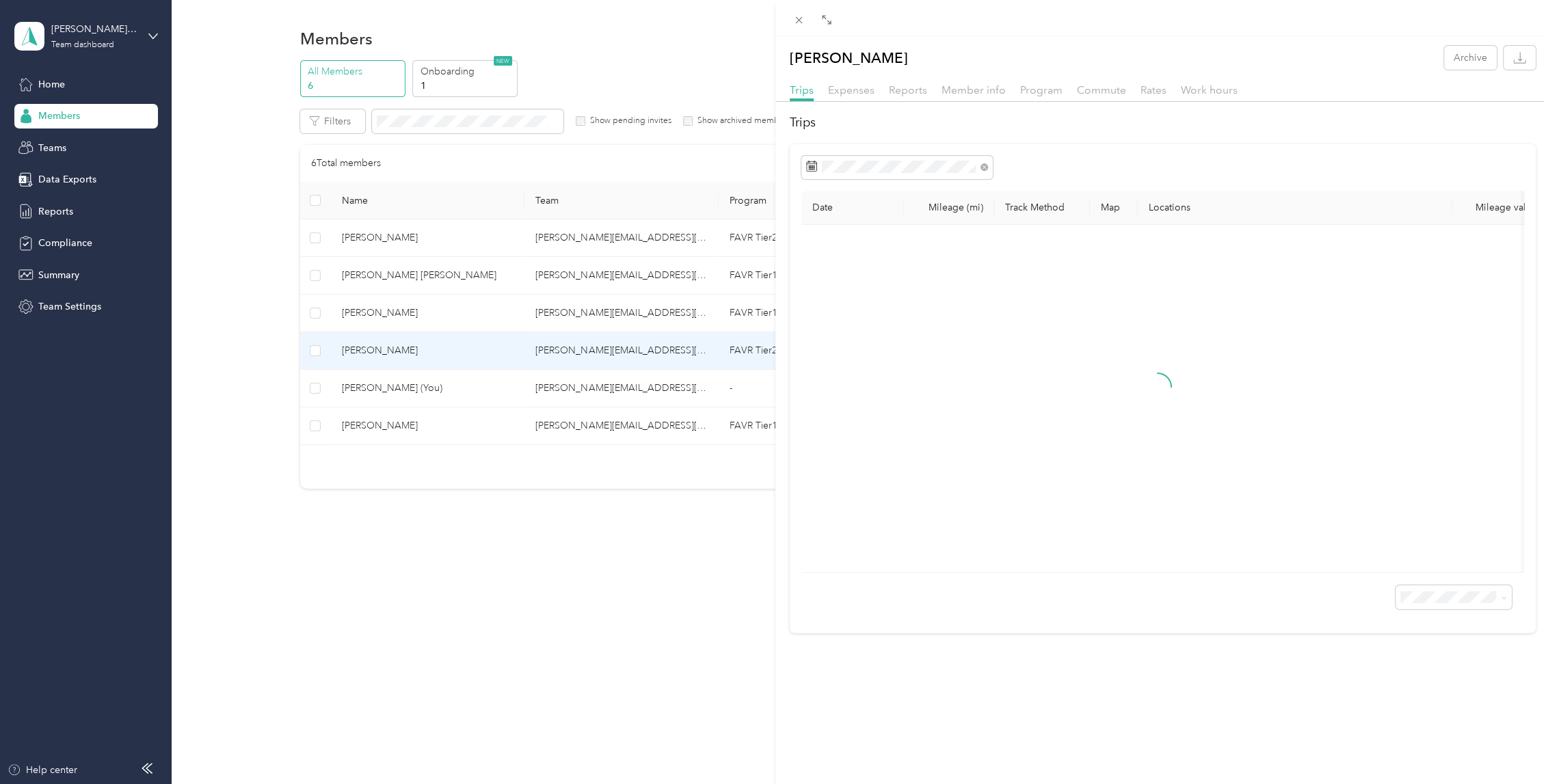
click at [1095, 82] on div "Commute" at bounding box center [1102, 90] width 49 height 17
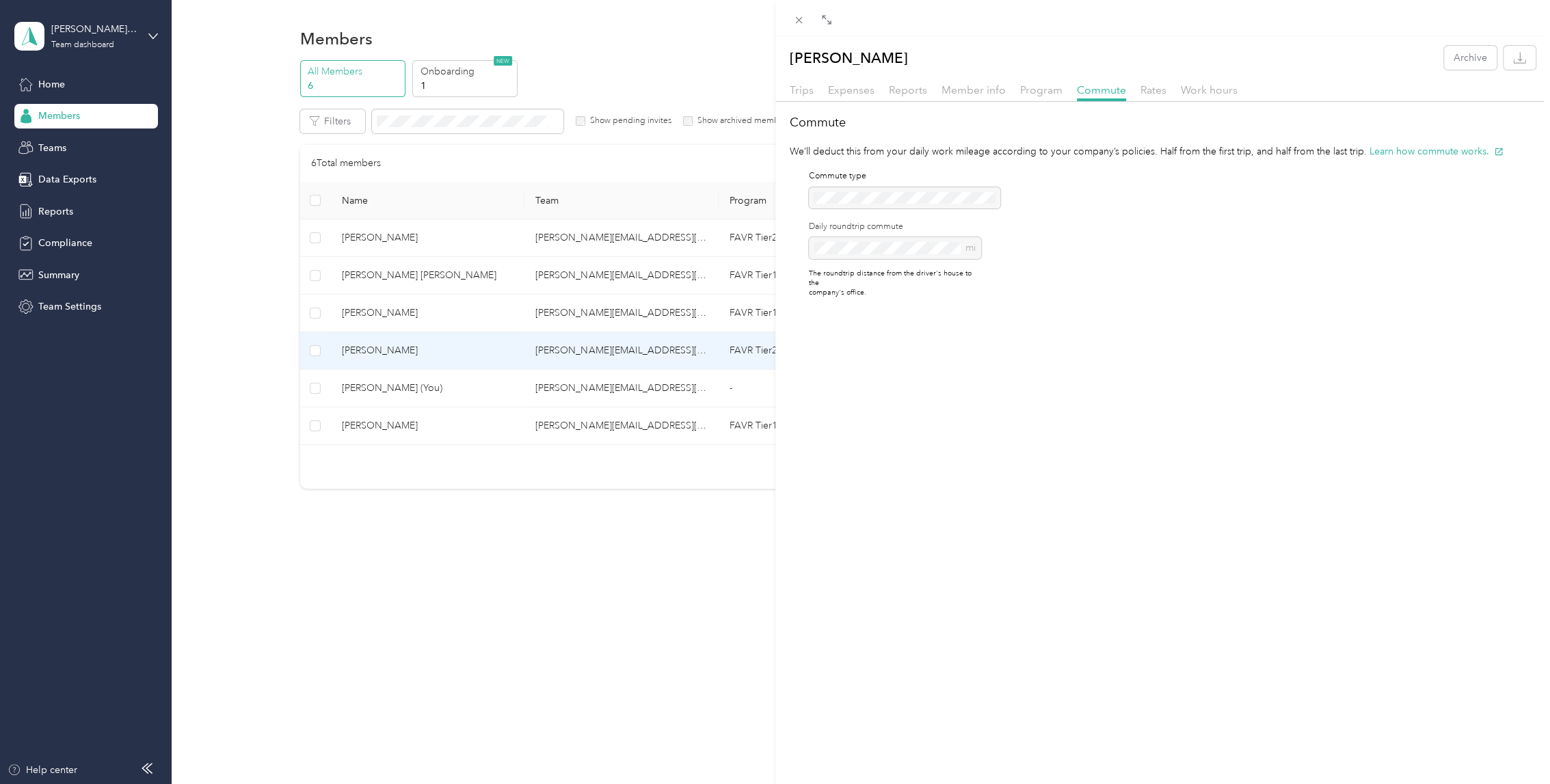
click at [216, 268] on div "[PERSON_NAME] Archive Trips Expenses Reports Member info Program Commute Rates …" at bounding box center [775, 392] width 1550 height 784
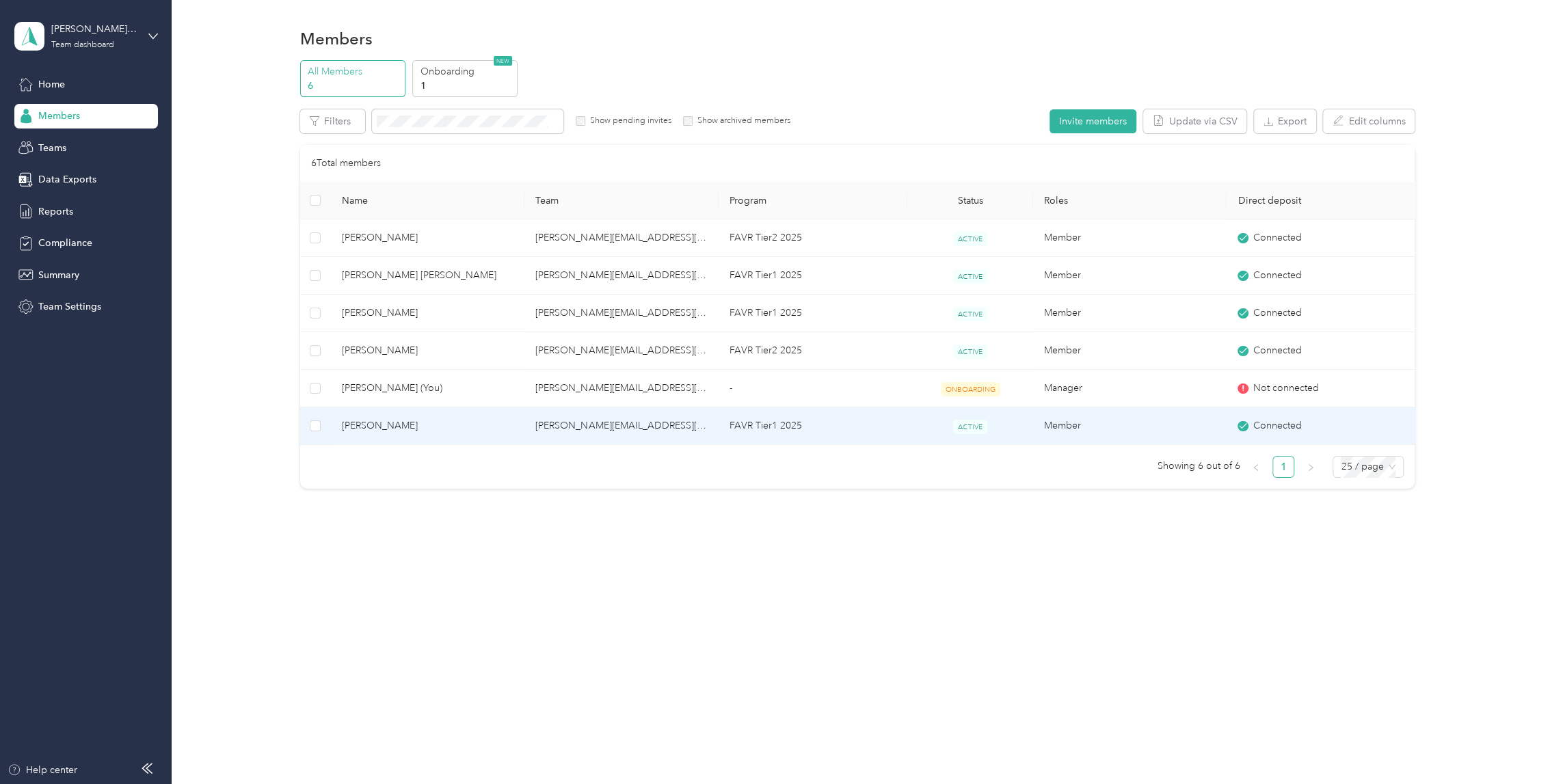
click at [458, 422] on span "[PERSON_NAME]" at bounding box center [427, 425] width 172 height 15
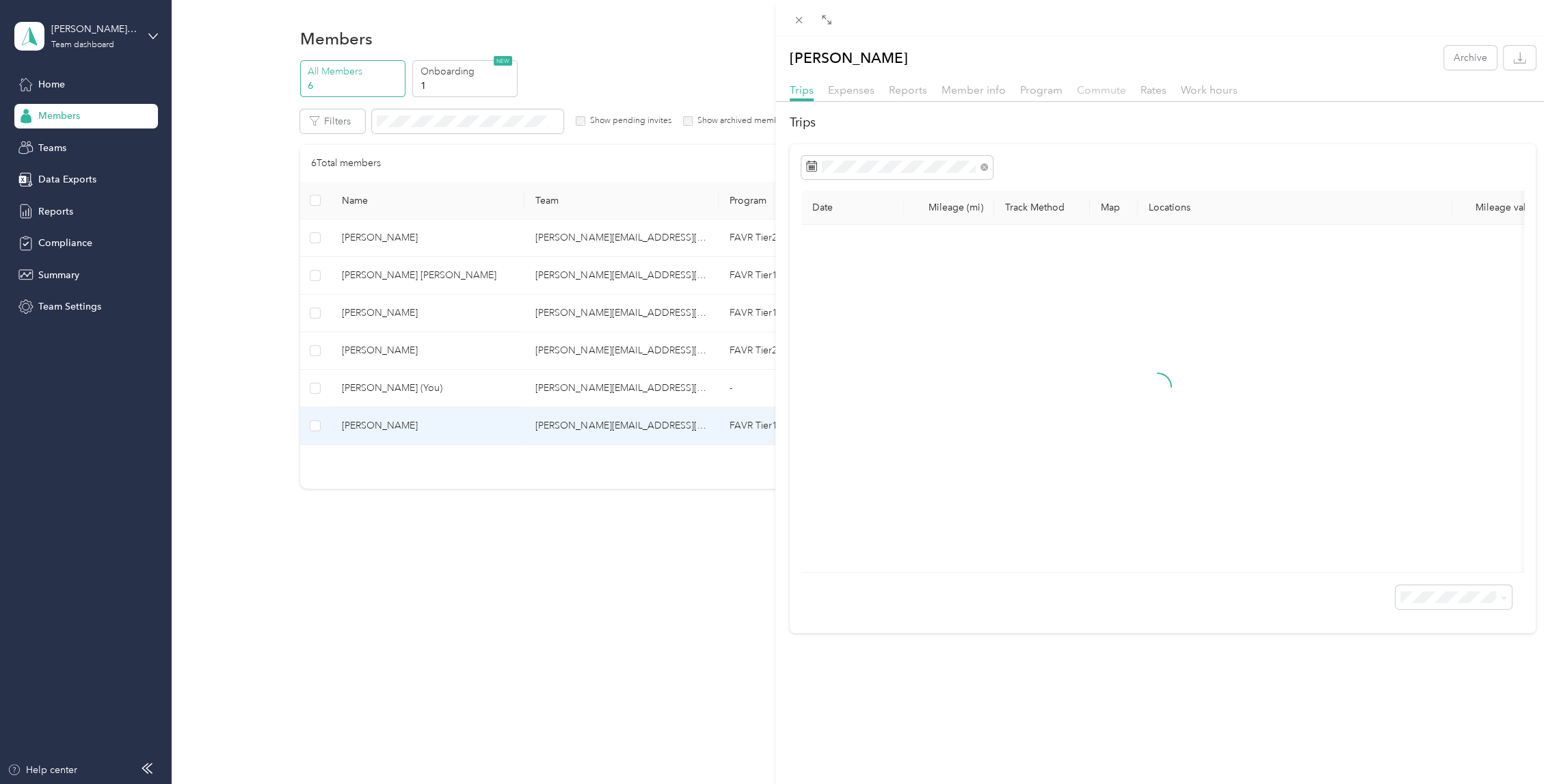
click at [1077, 94] on span "Commute" at bounding box center [1102, 90] width 49 height 13
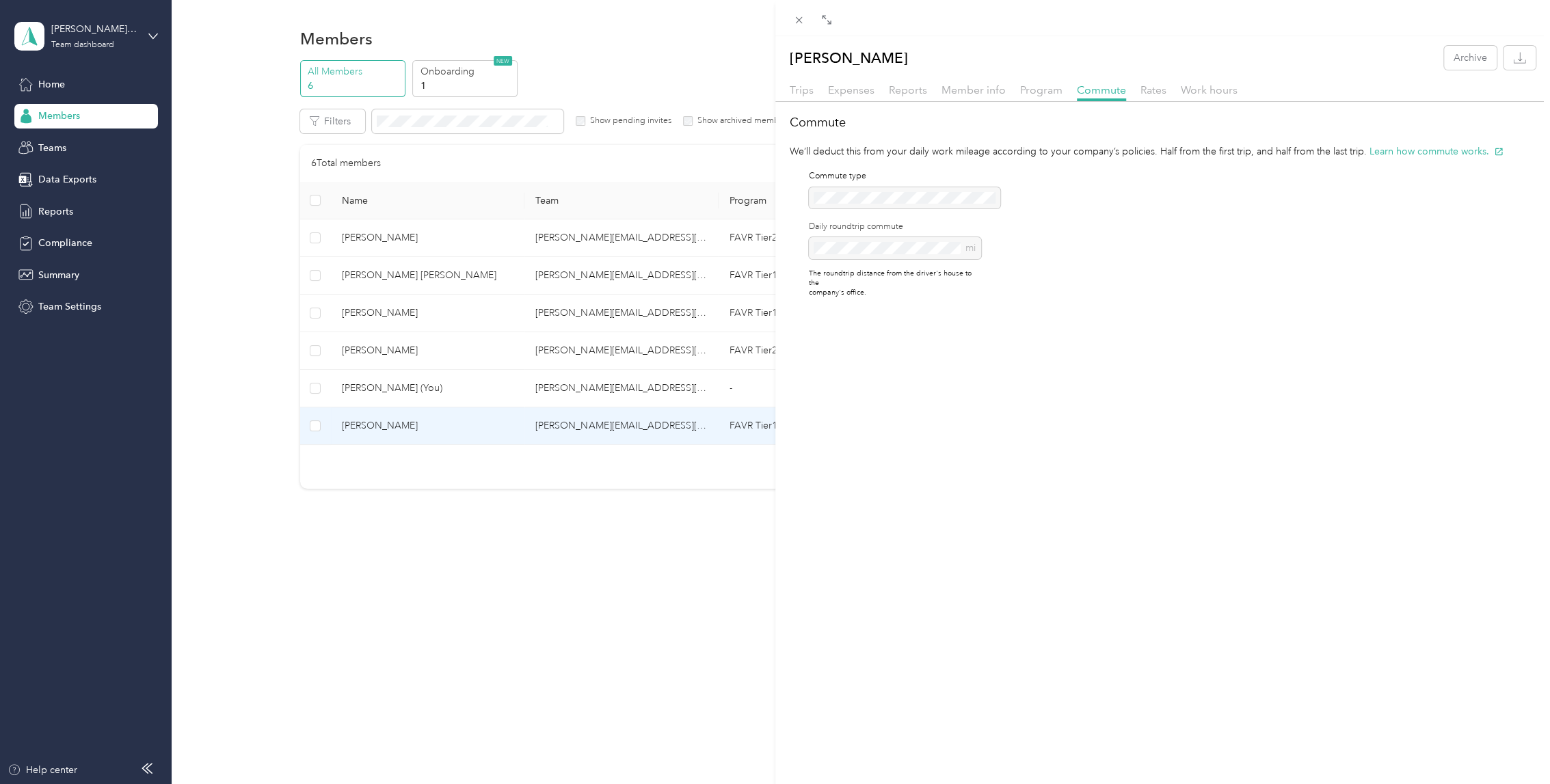
click at [234, 289] on div "[PERSON_NAME] Archive Trips Expenses Reports Member info Program Commute Rates …" at bounding box center [775, 392] width 1550 height 784
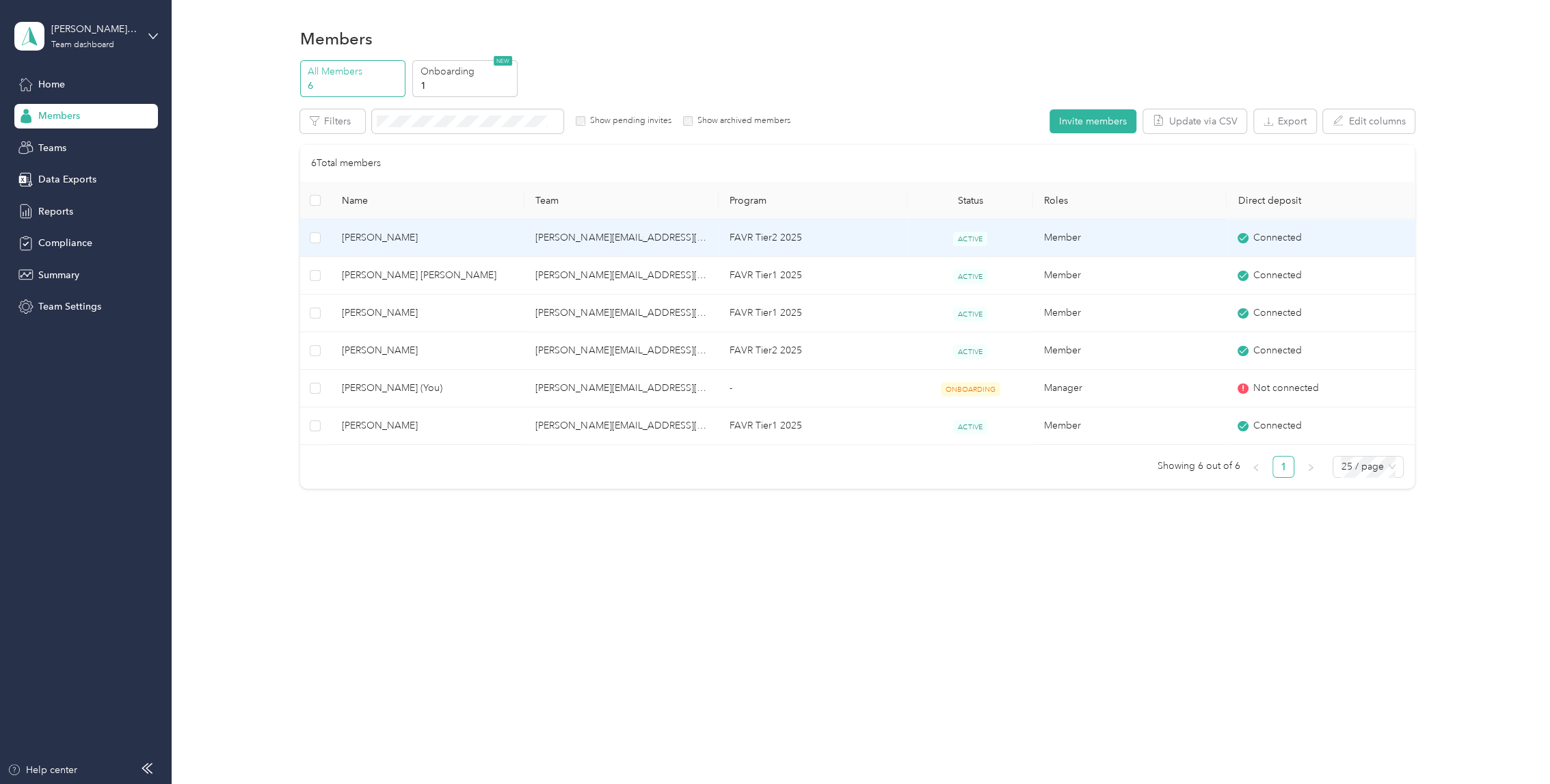
click at [594, 238] on td "[PERSON_NAME][EMAIL_ADDRESS][PERSON_NAME][DOMAIN_NAME]" at bounding box center [621, 238] width 193 height 38
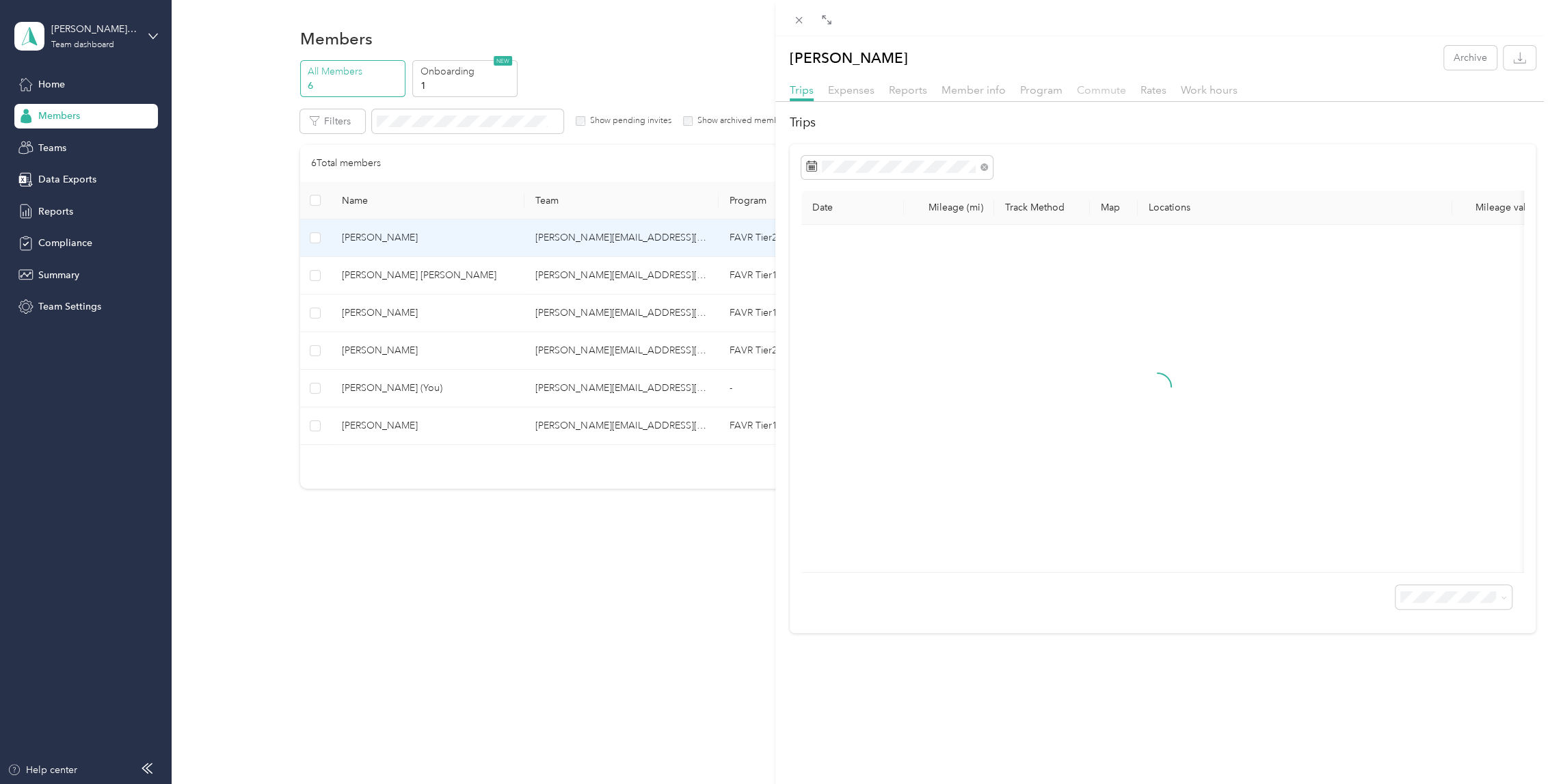
click at [1095, 85] on span "Commute" at bounding box center [1102, 90] width 49 height 13
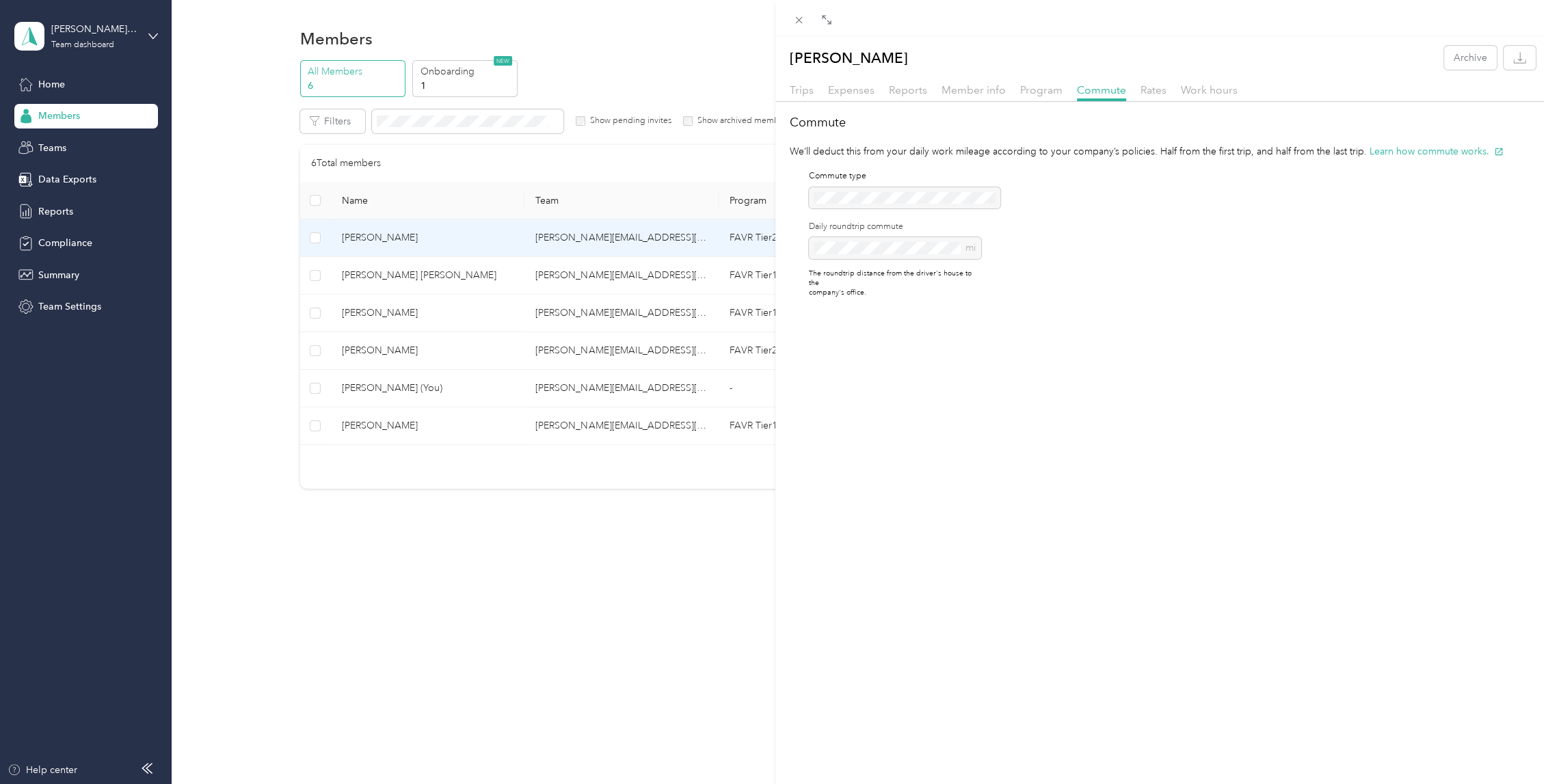
click at [427, 260] on div "[PERSON_NAME] Archive Trips Expenses Reports Member info Program Commute Rates …" at bounding box center [775, 392] width 1550 height 784
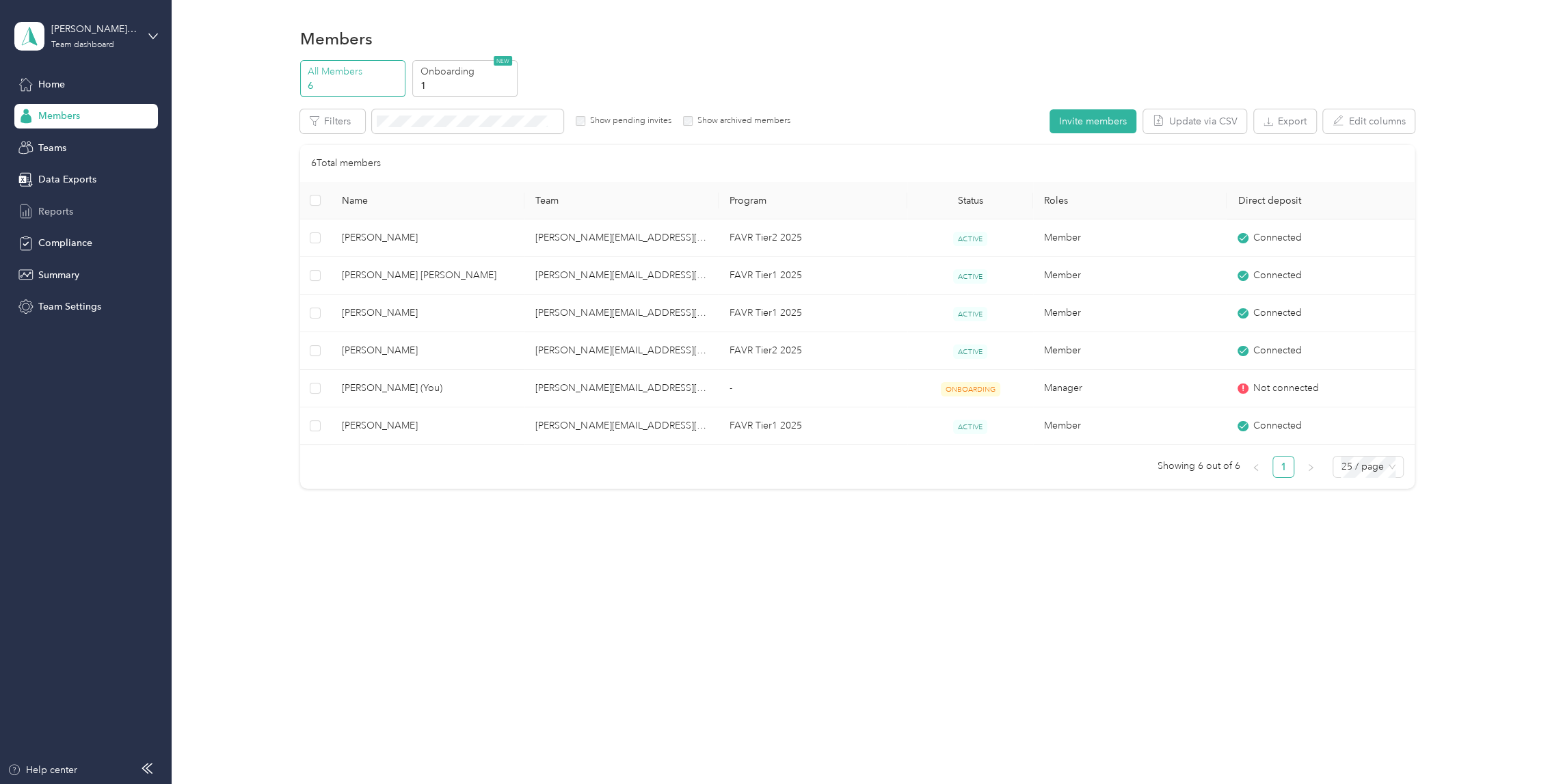
click at [80, 200] on div "Reports" at bounding box center [85, 211] width 144 height 25
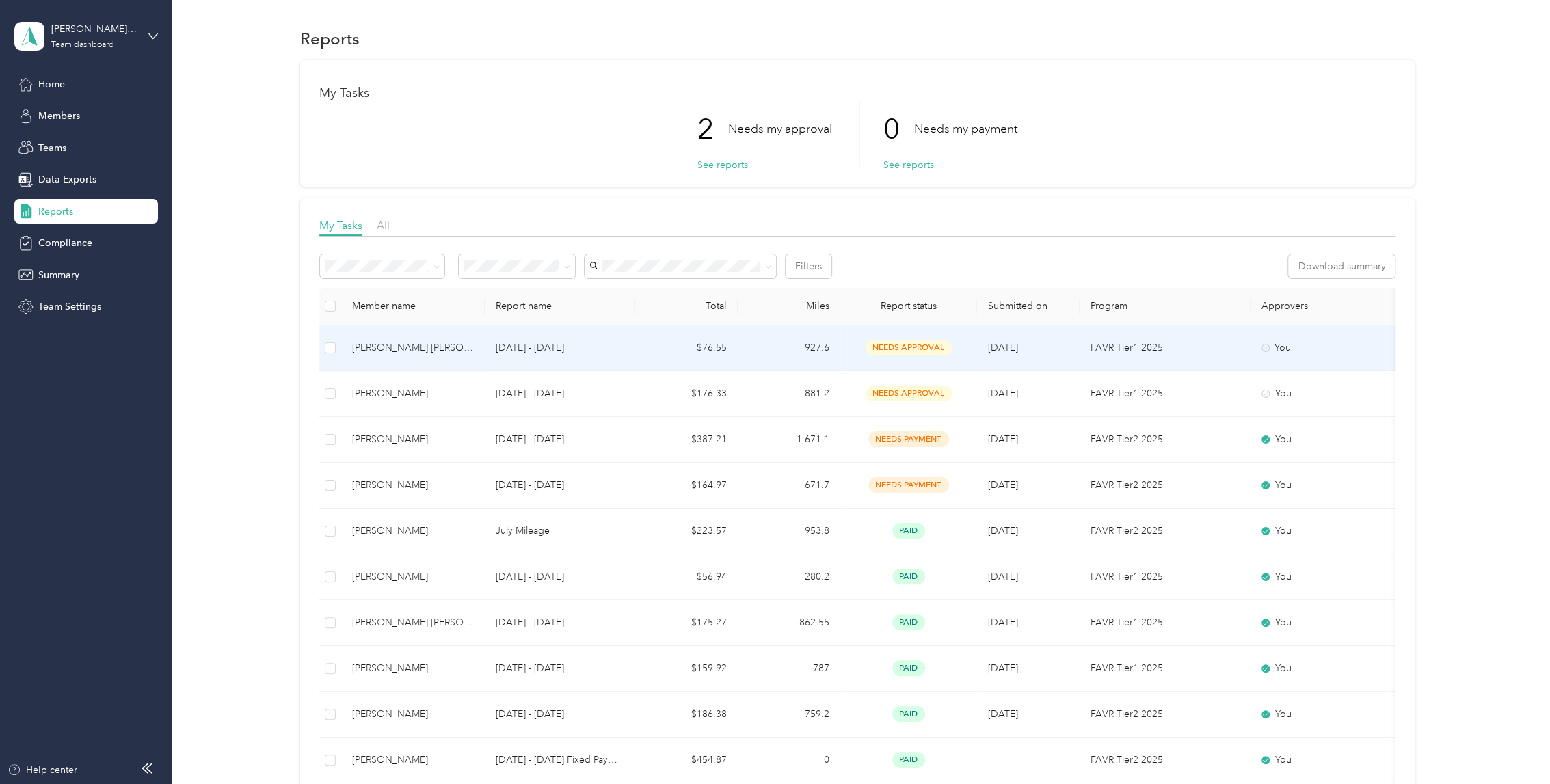
click at [547, 350] on p "[DATE] - [DATE]" at bounding box center [559, 348] width 128 height 15
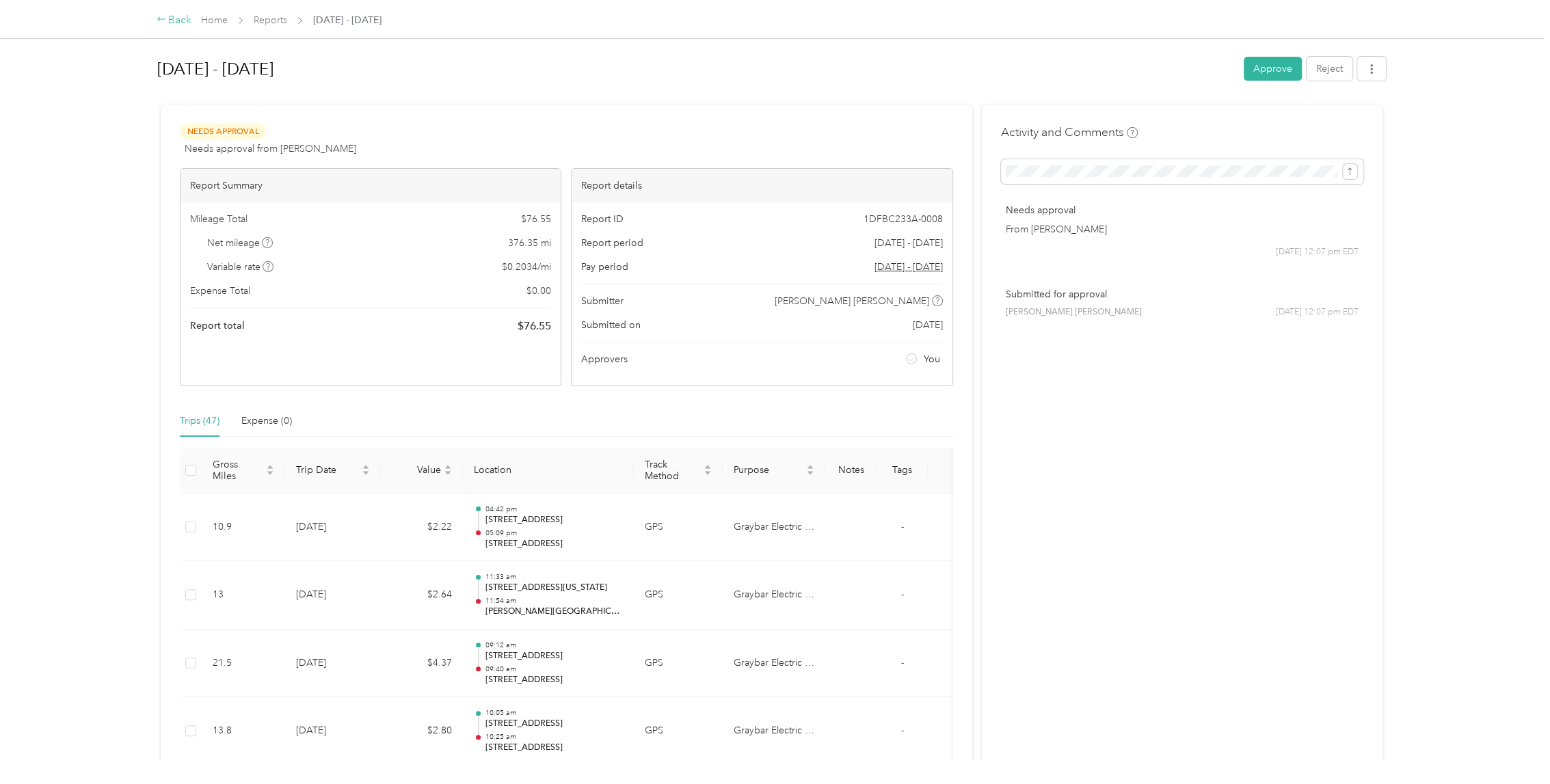
click at [172, 15] on div "Back" at bounding box center [174, 20] width 36 height 16
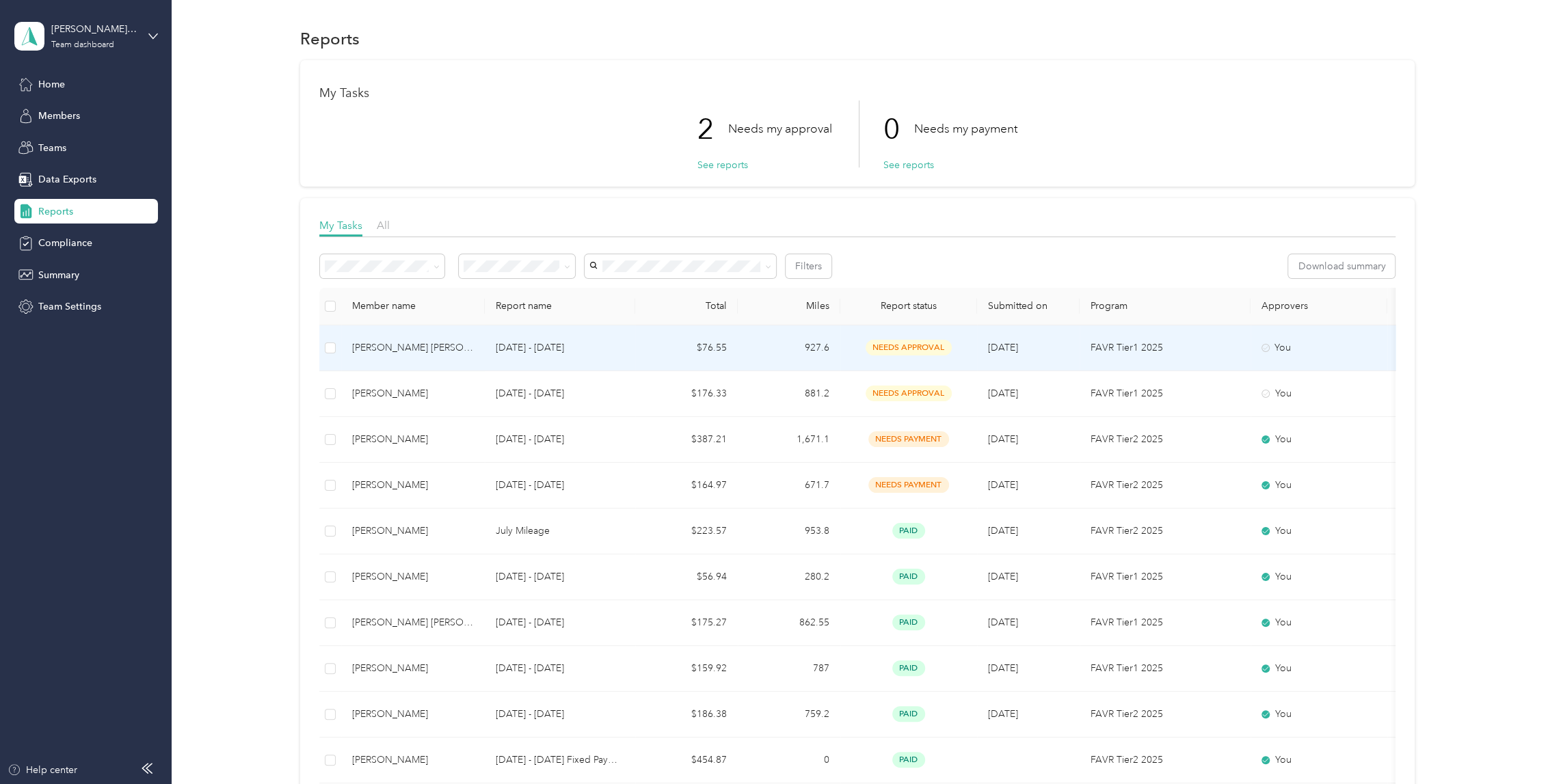
click at [439, 347] on div "[PERSON_NAME] [PERSON_NAME]" at bounding box center [413, 348] width 122 height 15
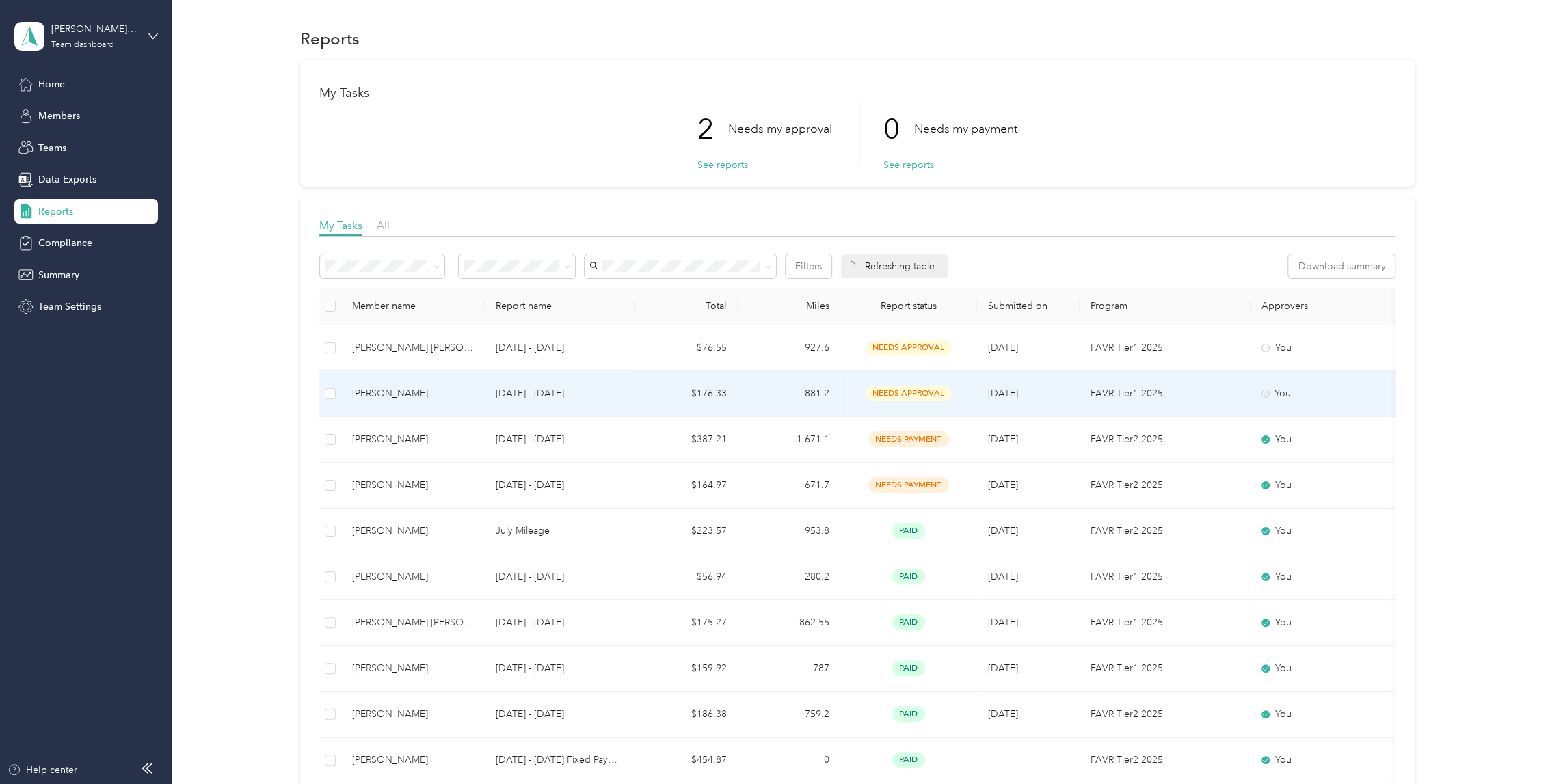
click at [607, 386] on p "[DATE] - [DATE]" at bounding box center [559, 393] width 128 height 15
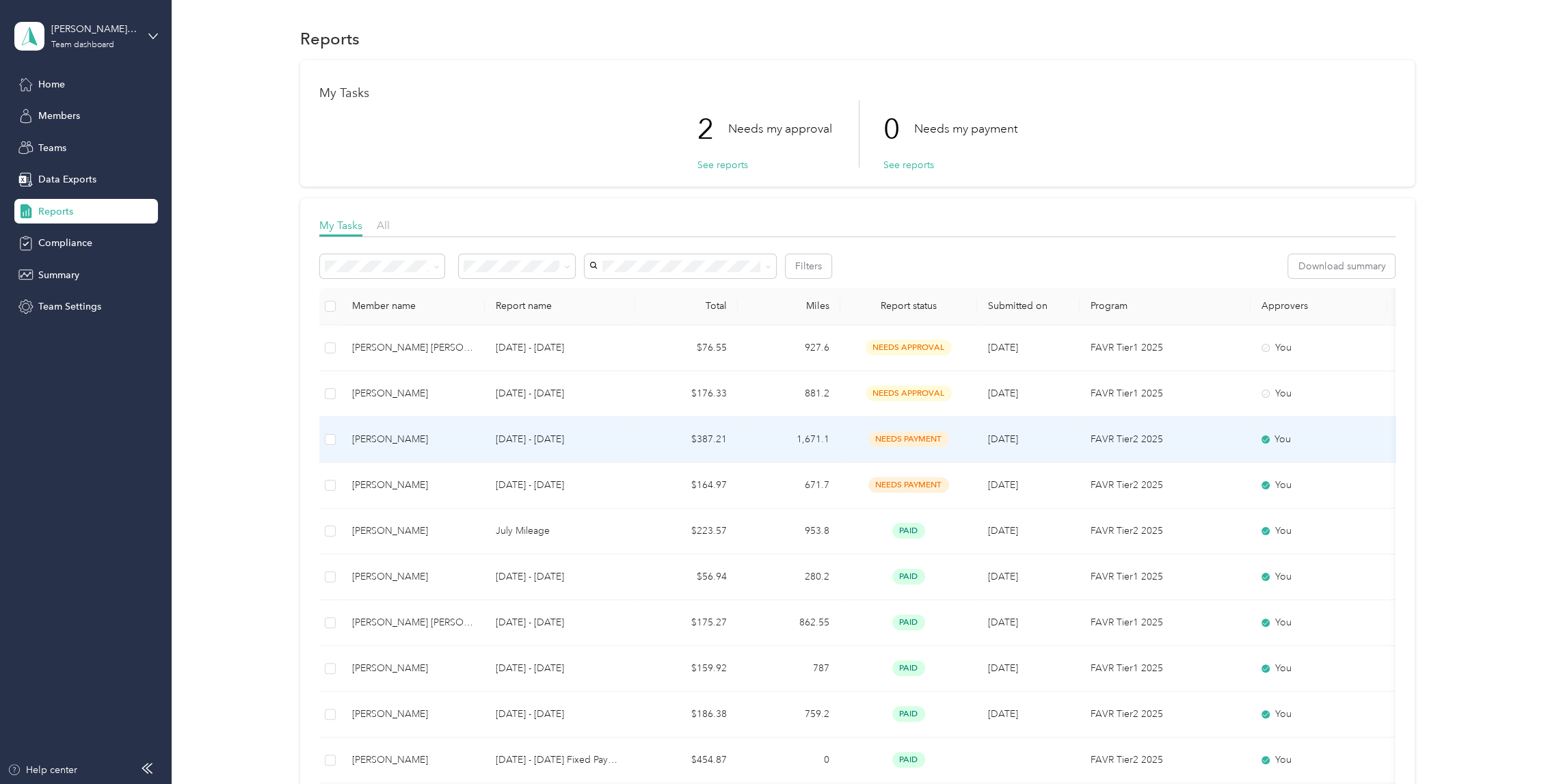
click at [435, 434] on div "[PERSON_NAME]" at bounding box center [413, 439] width 122 height 15
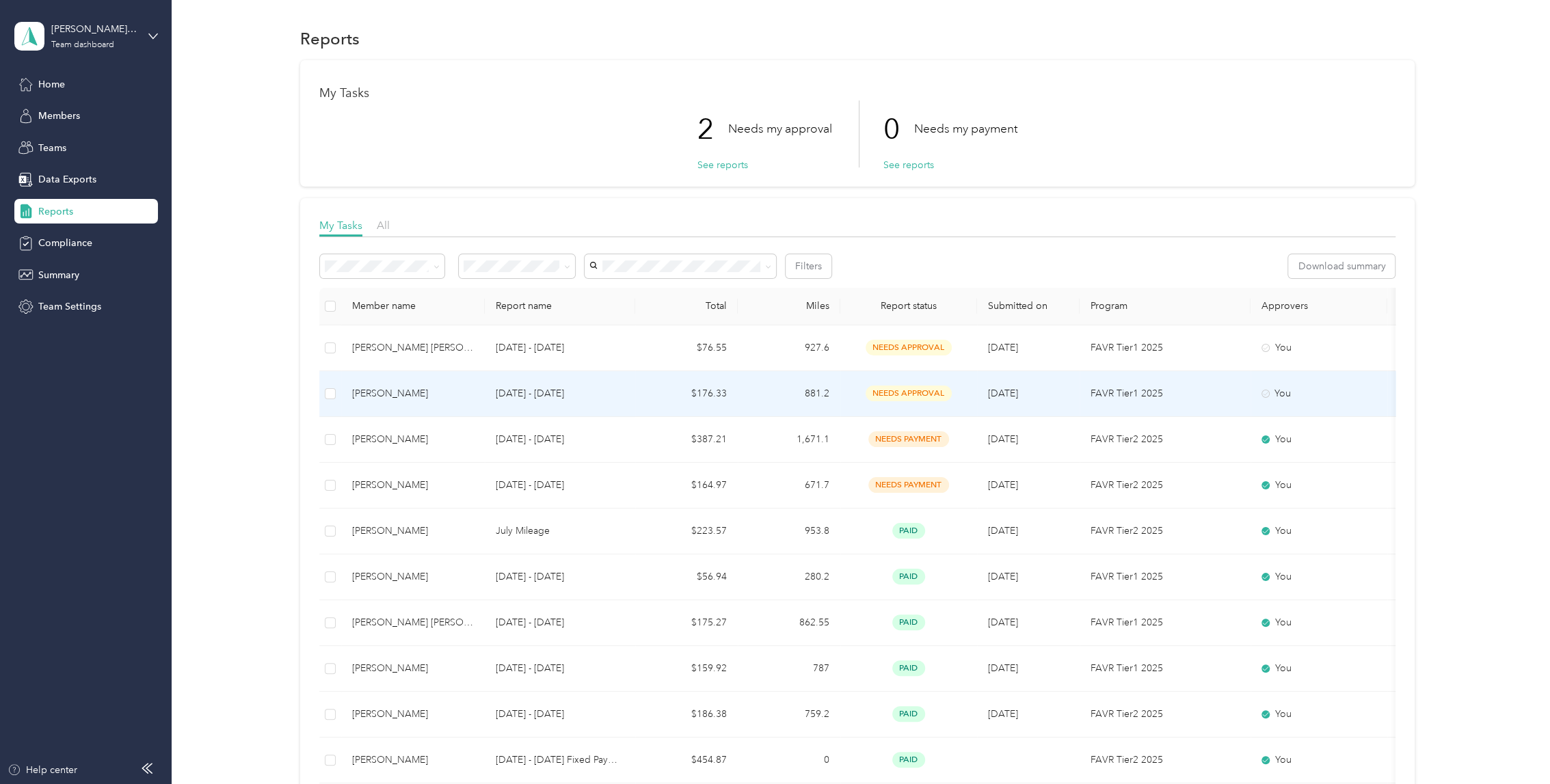
click at [607, 400] on p "[DATE] - [DATE]" at bounding box center [559, 393] width 128 height 15
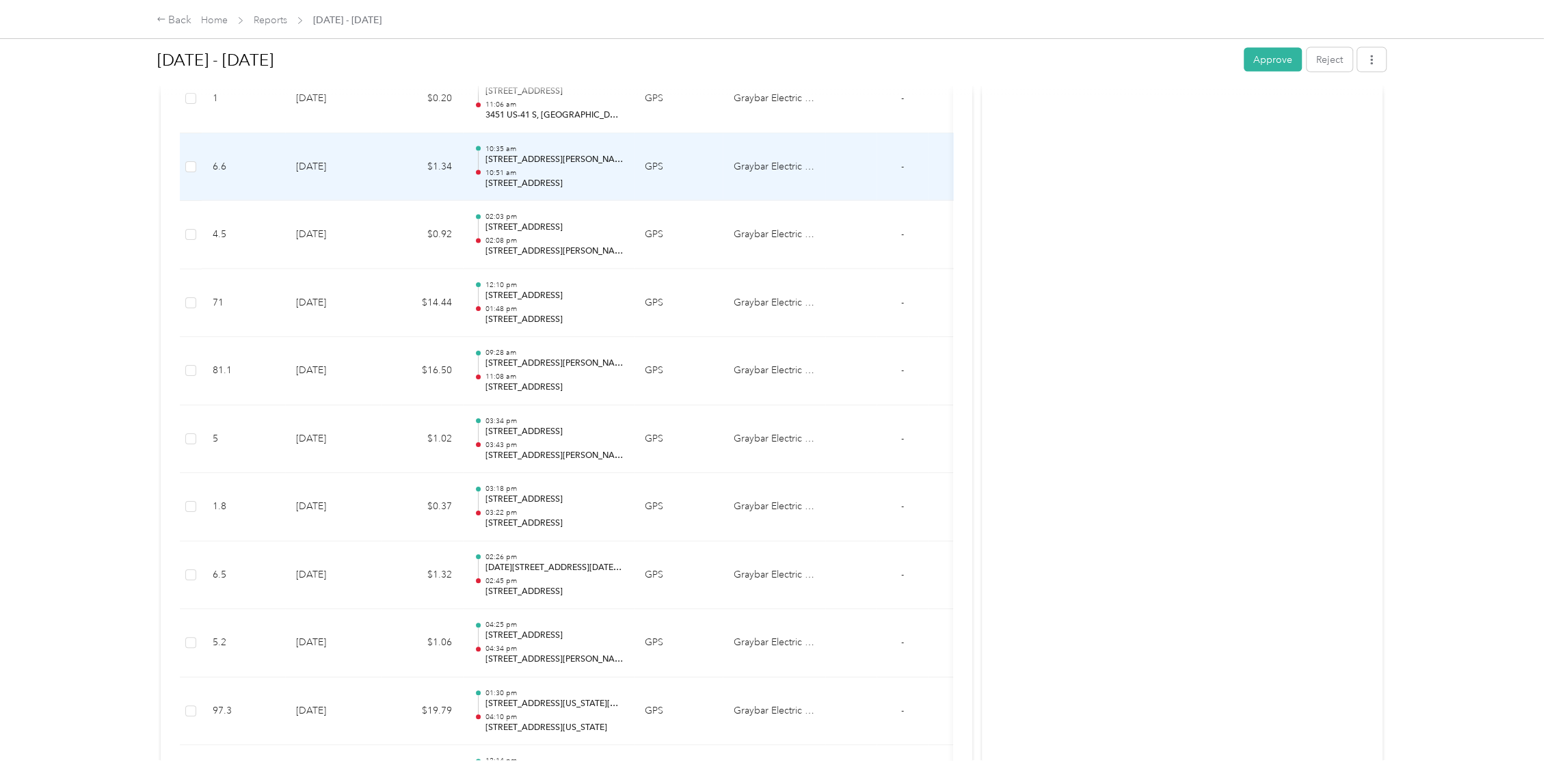
scroll to position [3038, 0]
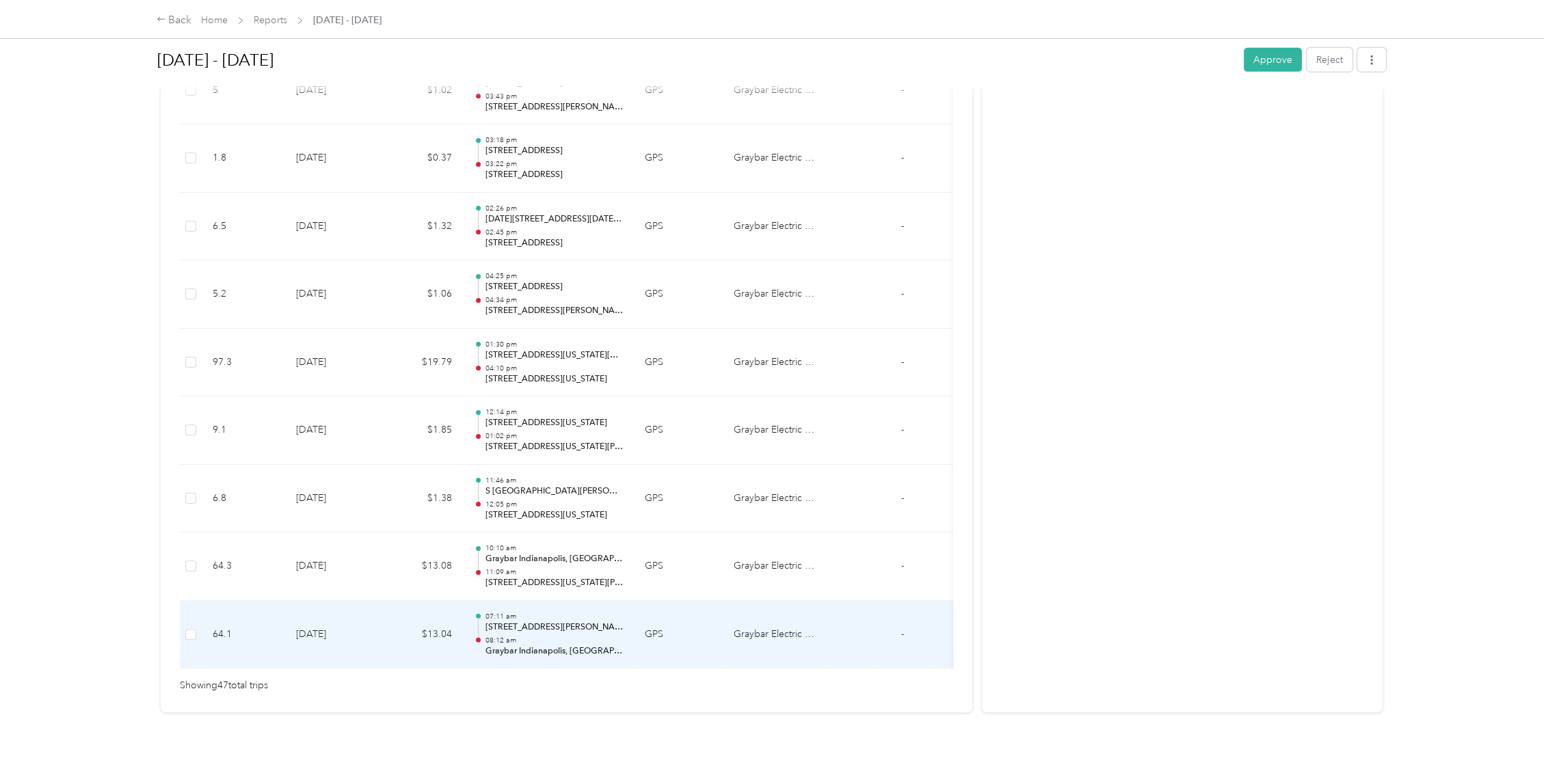
click at [594, 635] on p "08:12 am" at bounding box center [554, 640] width 138 height 10
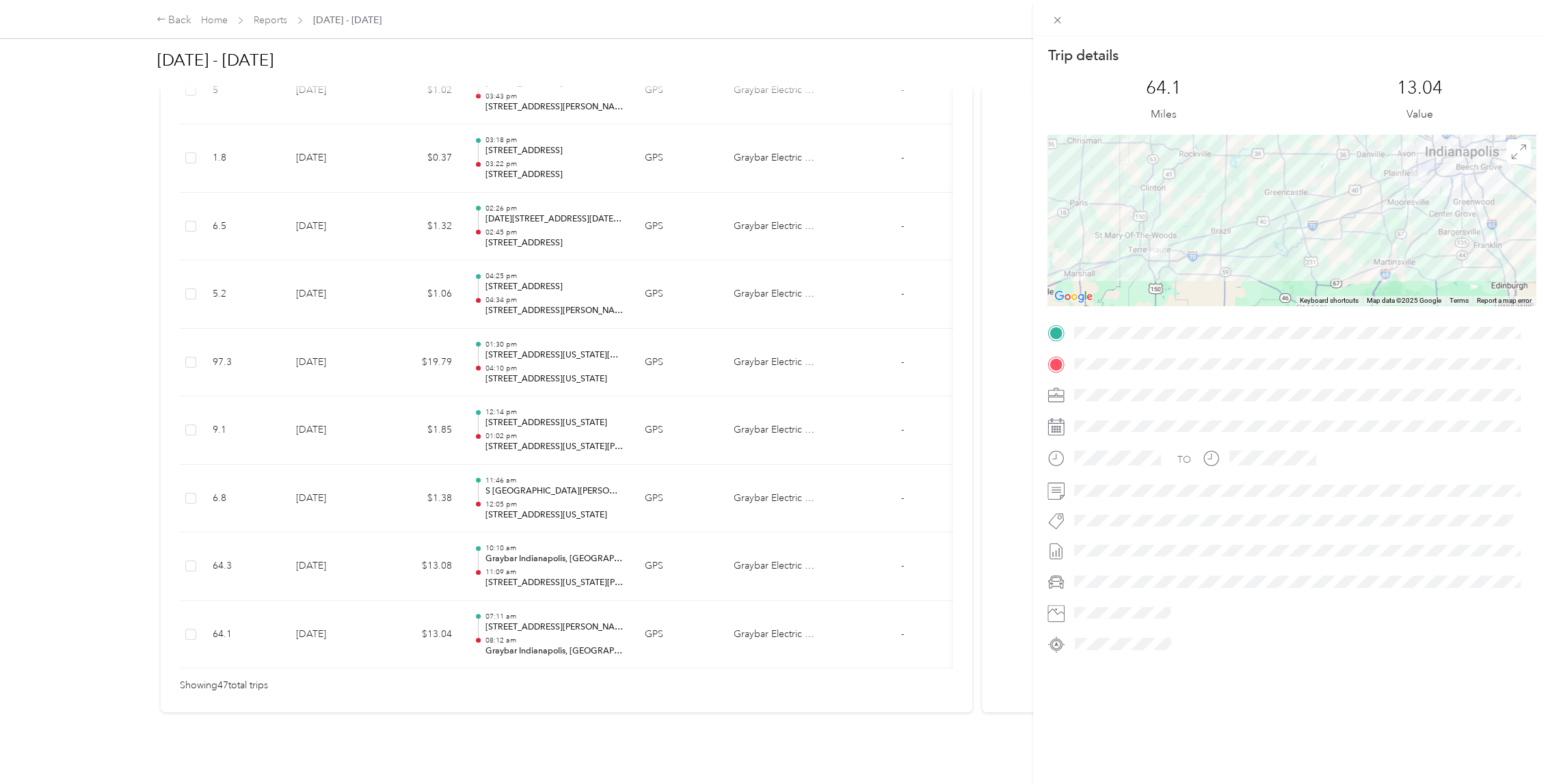
click at [932, 268] on div "Trip details This trip cannot be edited because it is either under review, appr…" at bounding box center [775, 392] width 1550 height 784
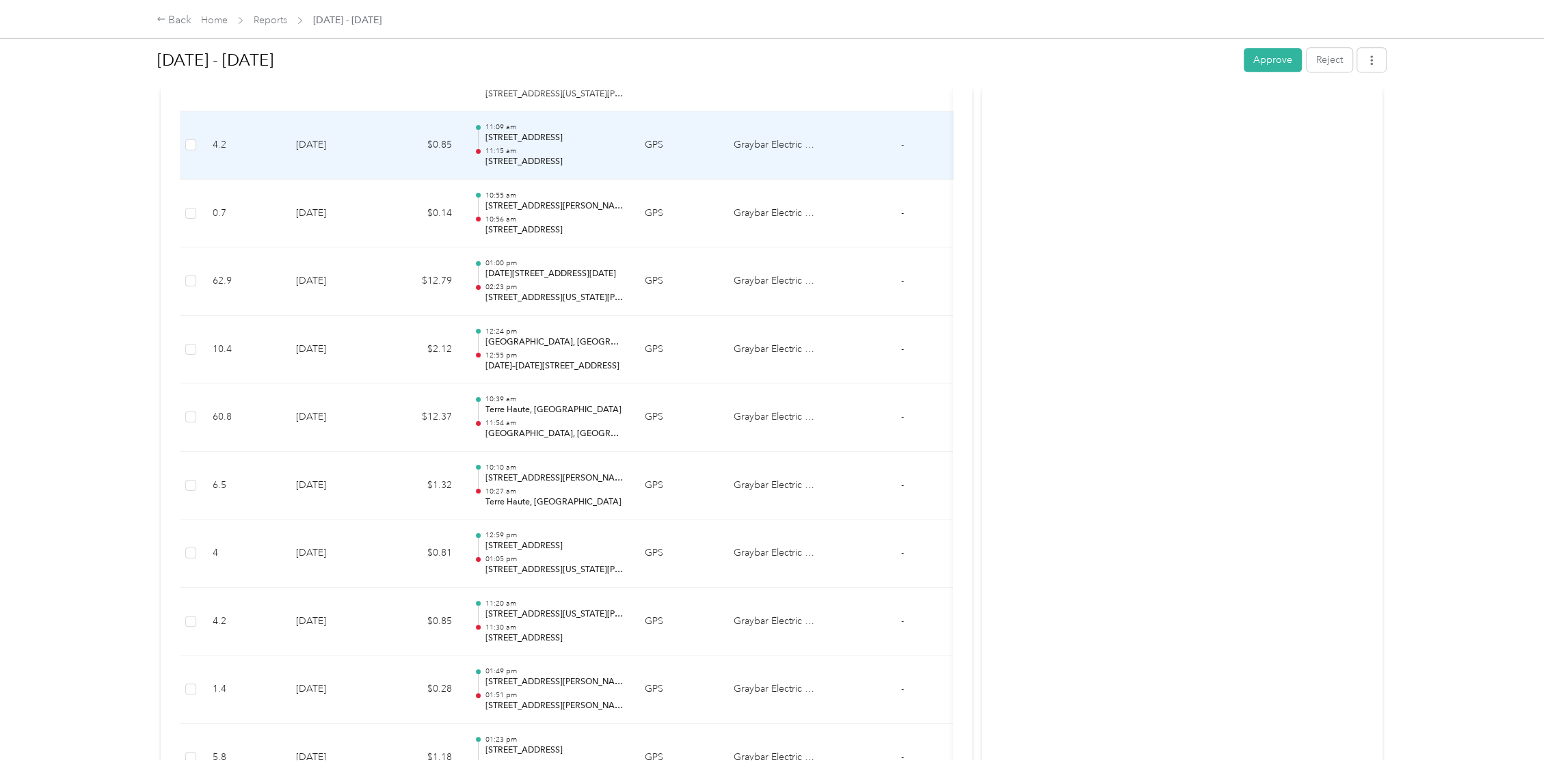
scroll to position [714, 0]
